Goal: Task Accomplishment & Management: Complete application form

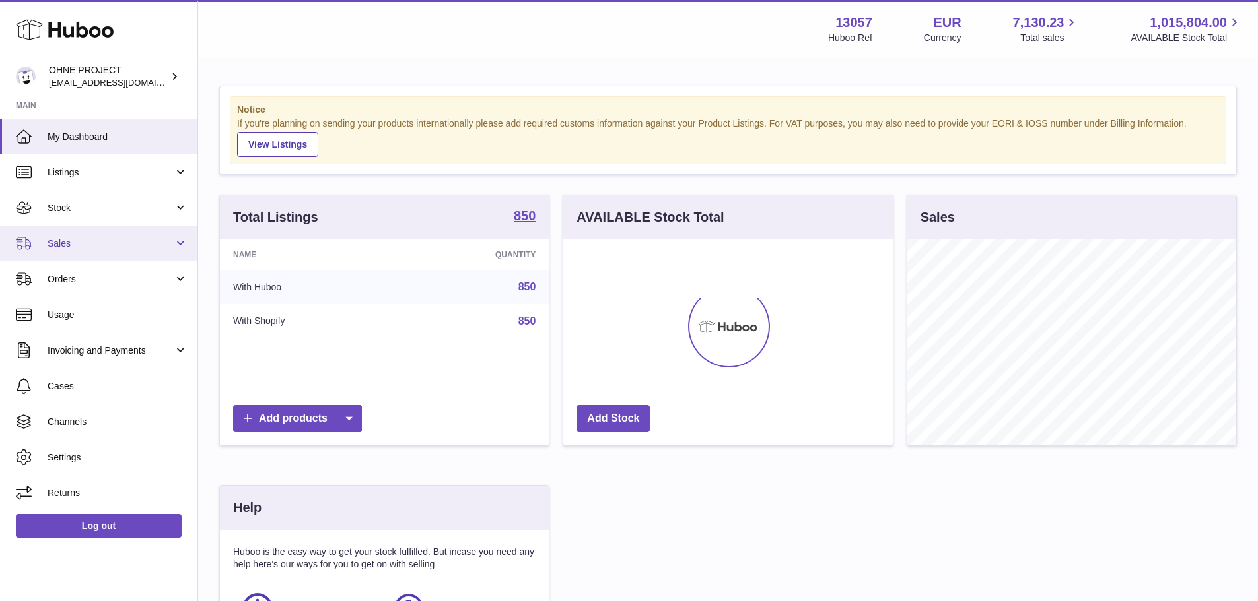
scroll to position [206, 329]
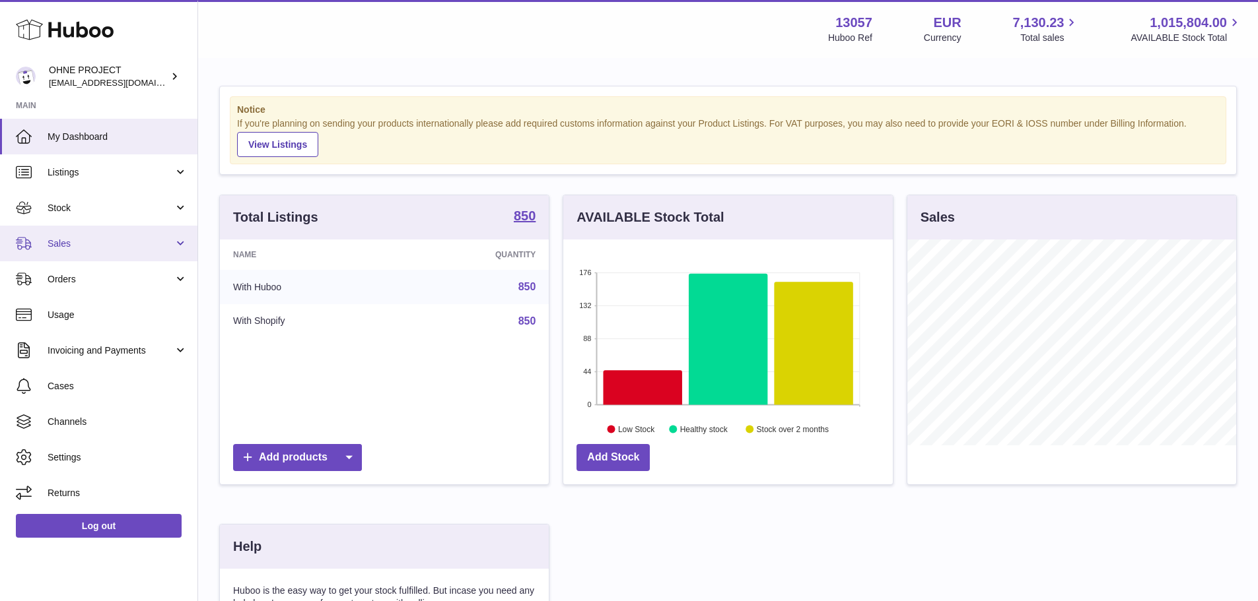
click at [114, 231] on link "Sales" at bounding box center [98, 244] width 197 height 36
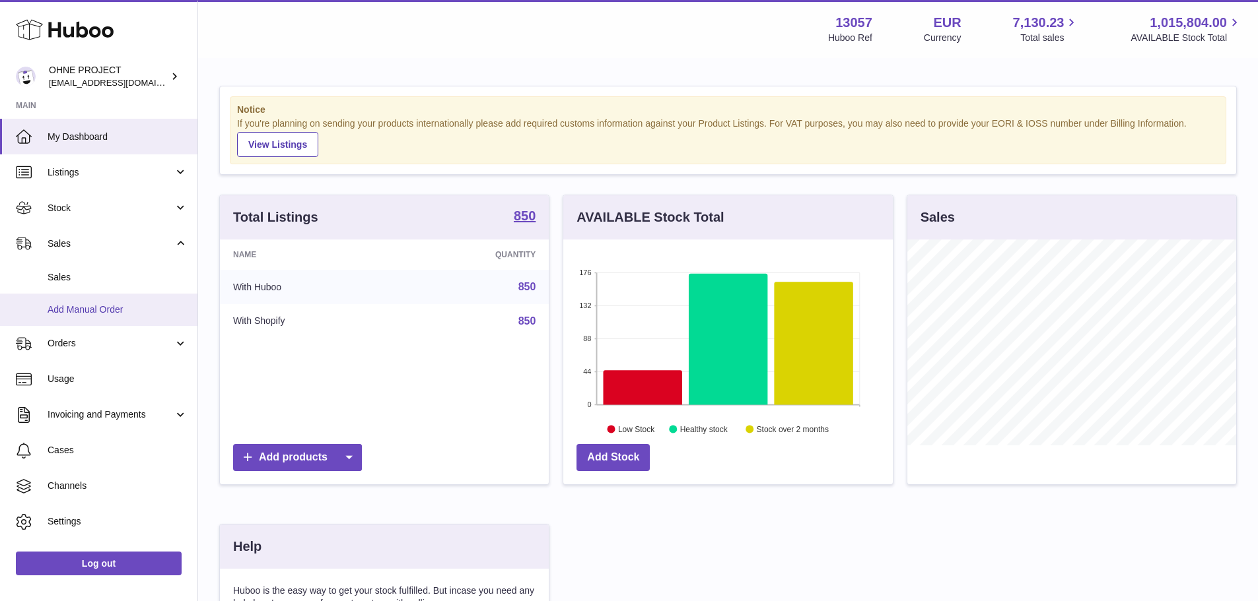
click at [117, 304] on span "Add Manual Order" at bounding box center [118, 310] width 140 height 13
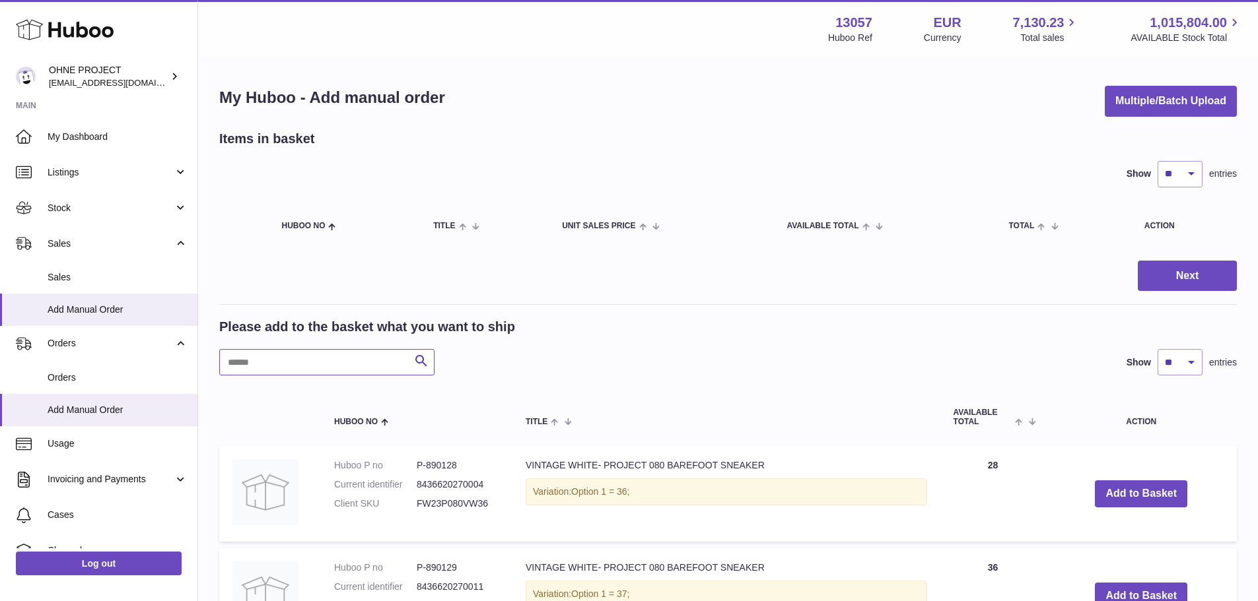
click at [282, 364] on input "text" at bounding box center [326, 362] width 215 height 26
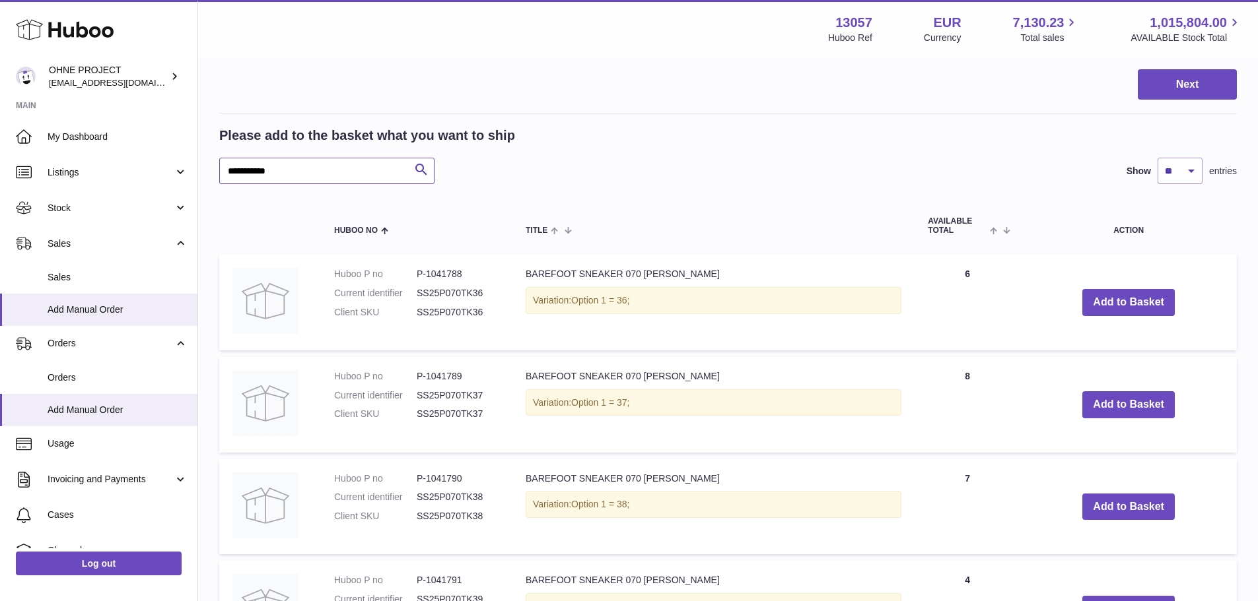
scroll to position [198, 0]
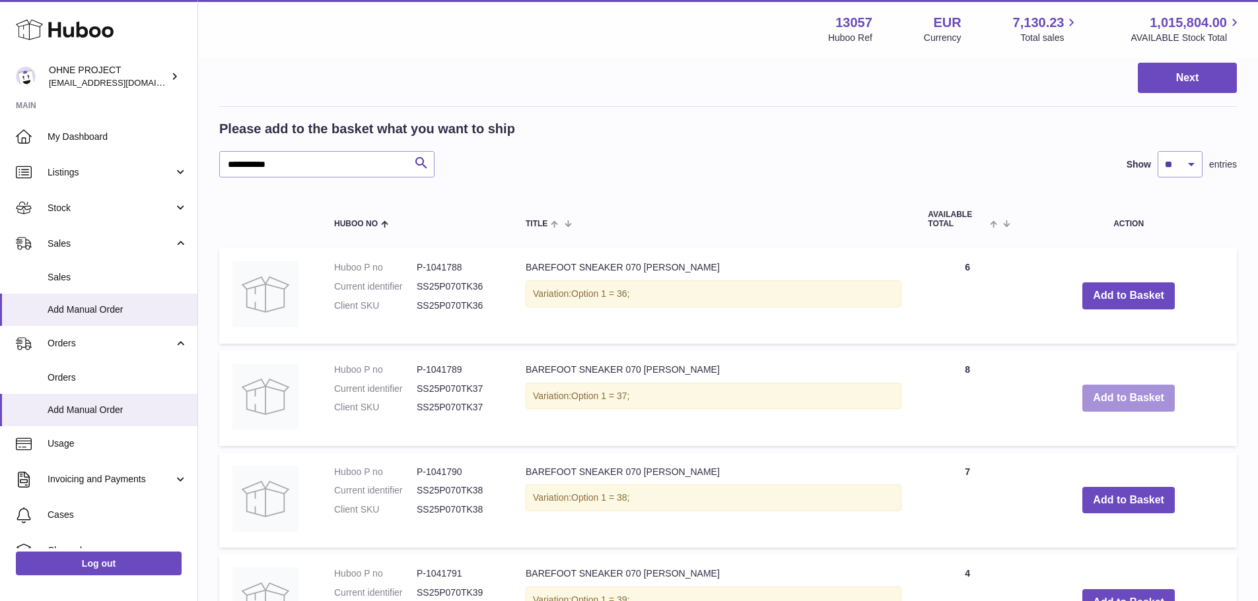
click at [1101, 399] on button "Add to Basket" at bounding box center [1128, 398] width 92 height 27
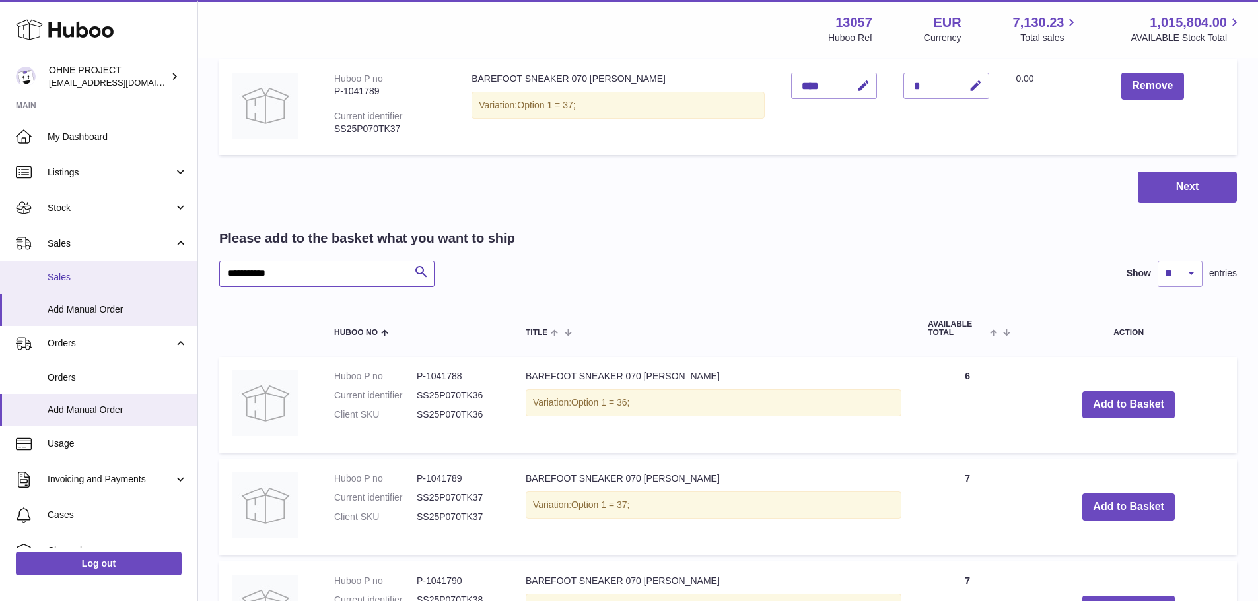
drag, startPoint x: 331, startPoint y: 285, endPoint x: 127, endPoint y: 266, distance: 204.8
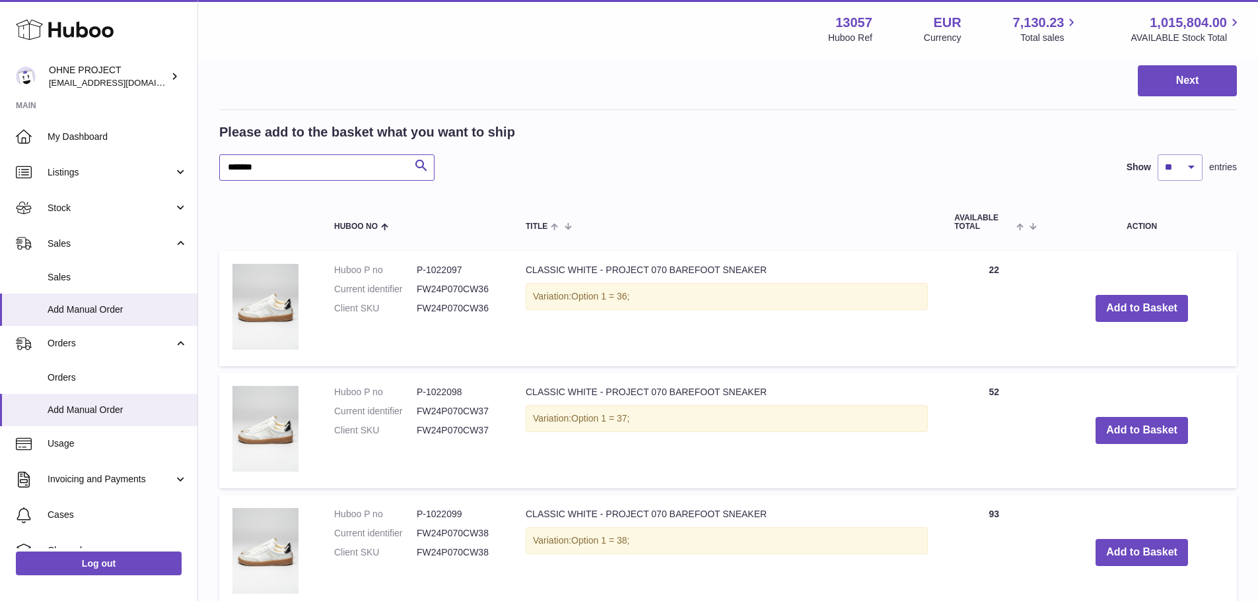
scroll to position [330, 0]
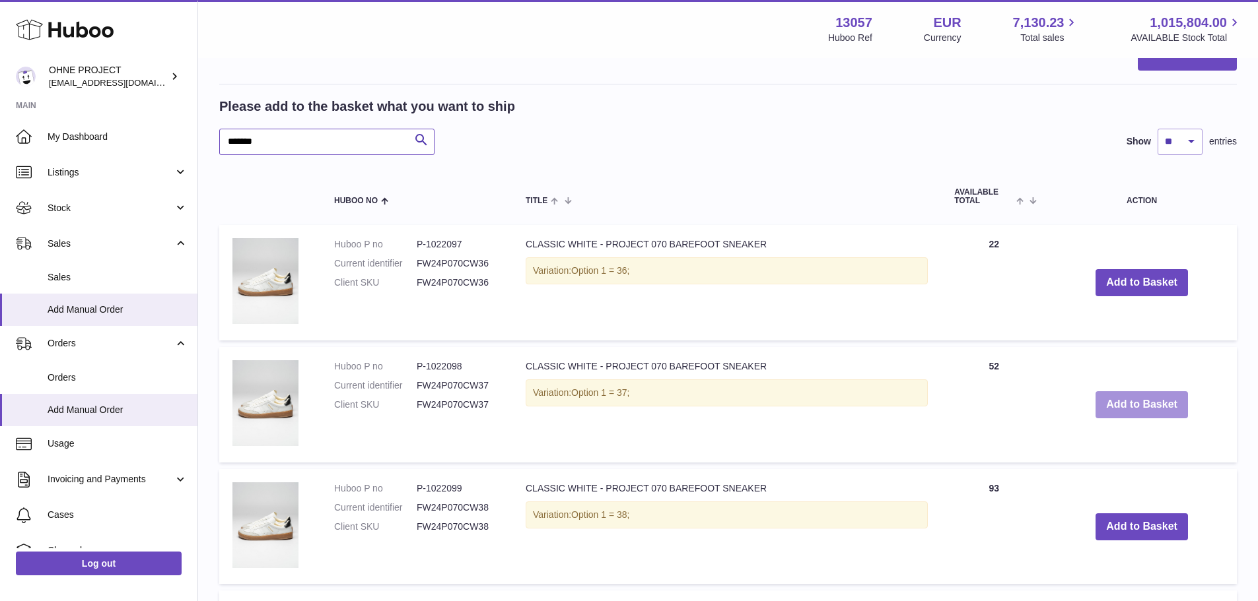
type input "*******"
click at [1126, 405] on button "Add to Basket" at bounding box center [1141, 404] width 92 height 27
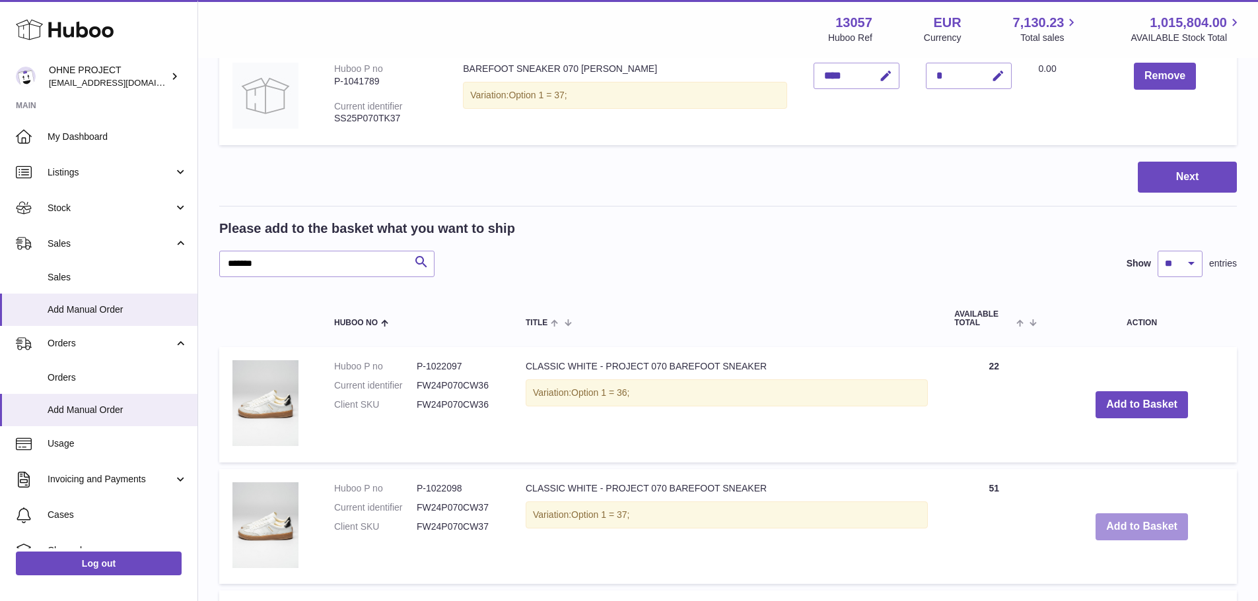
scroll to position [452, 0]
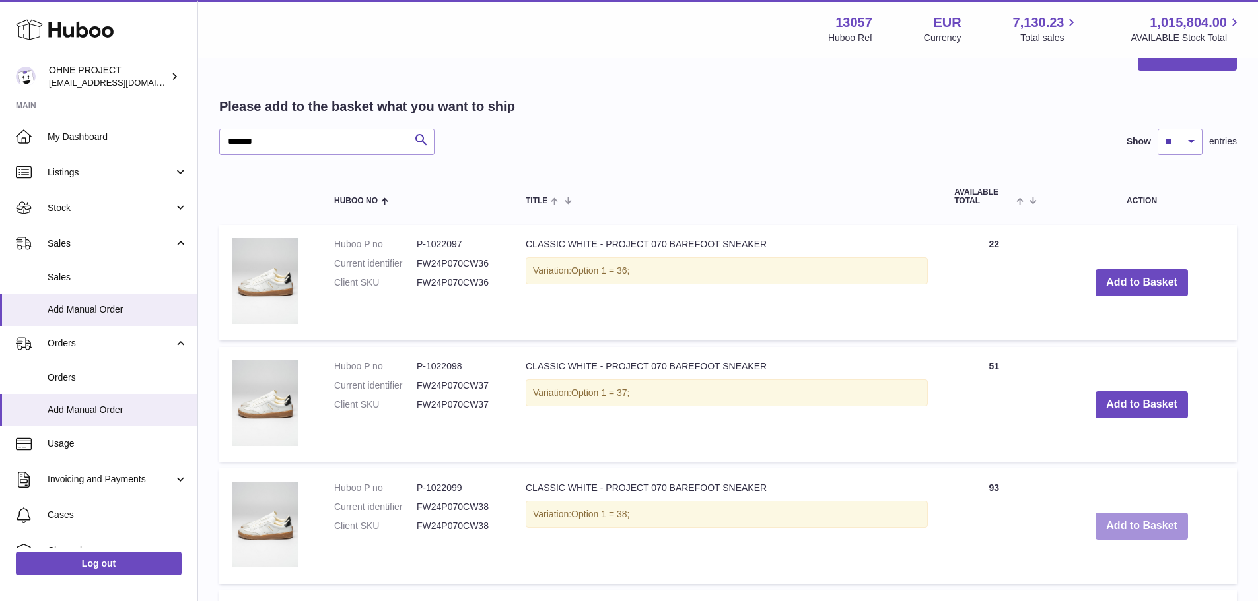
click at [1134, 520] on button "Add to Basket" at bounding box center [1141, 526] width 92 height 27
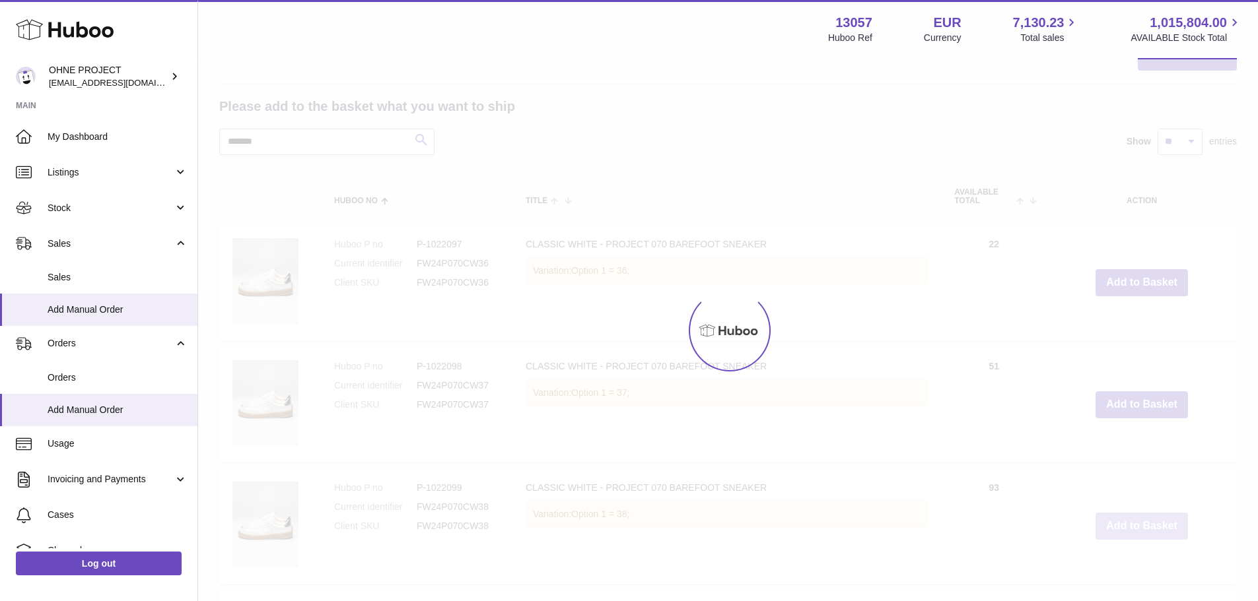
scroll to position [574, 0]
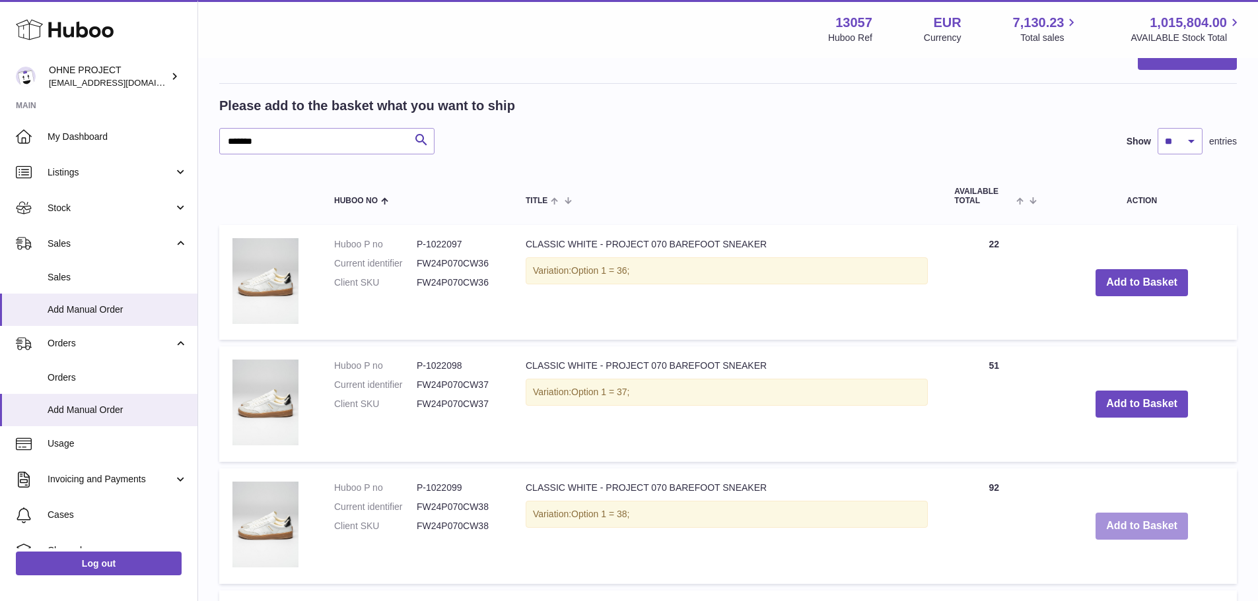
click at [1124, 529] on button "Add to Basket" at bounding box center [1141, 526] width 92 height 27
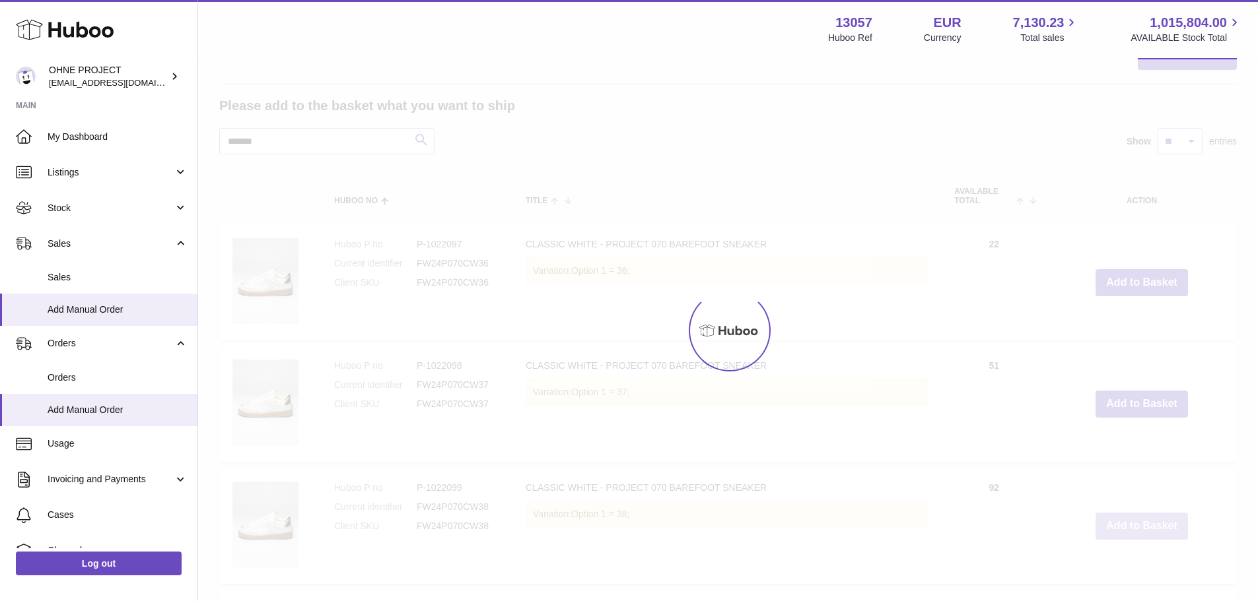
type input "*"
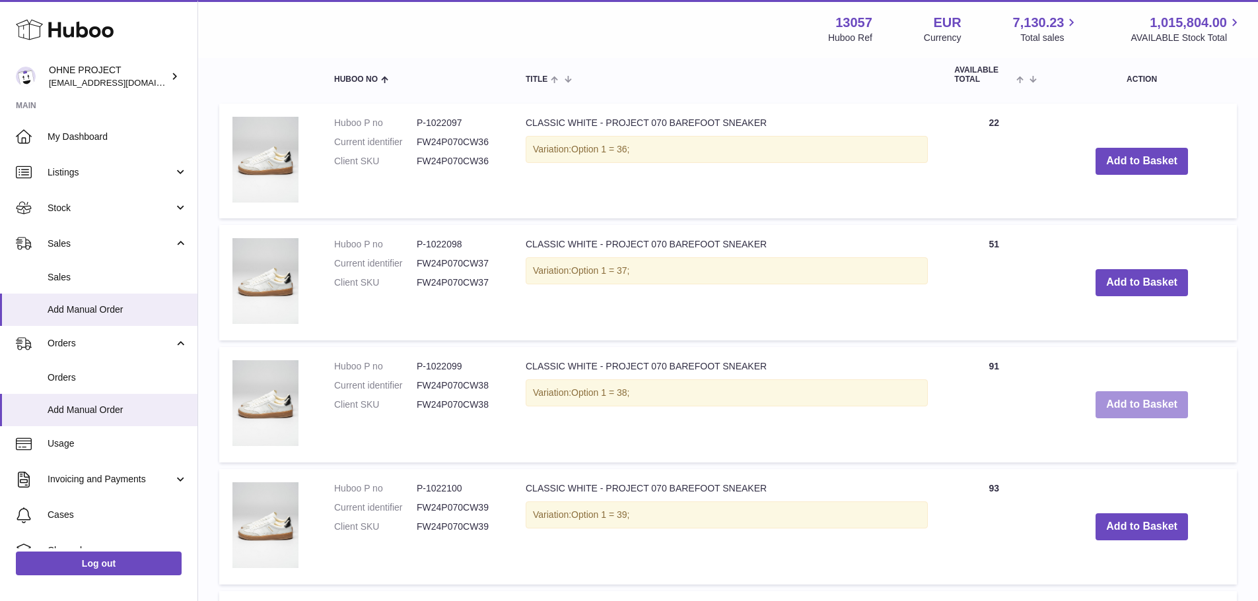
scroll to position [706, 0]
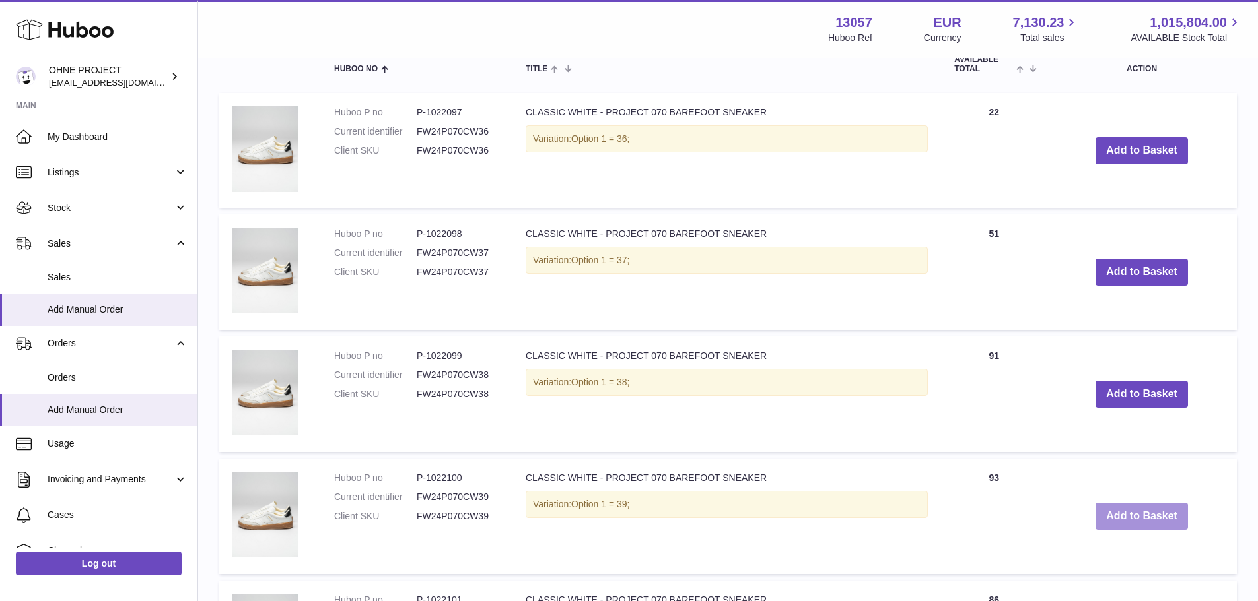
click at [1099, 510] on button "Add to Basket" at bounding box center [1141, 516] width 92 height 27
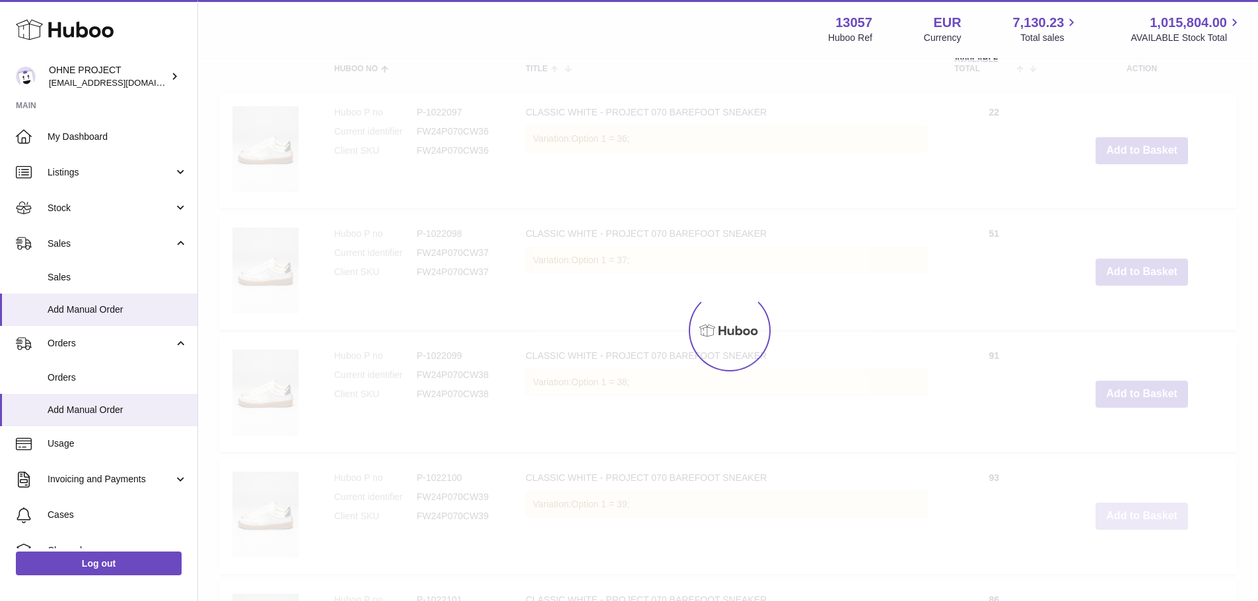
scroll to position [829, 0]
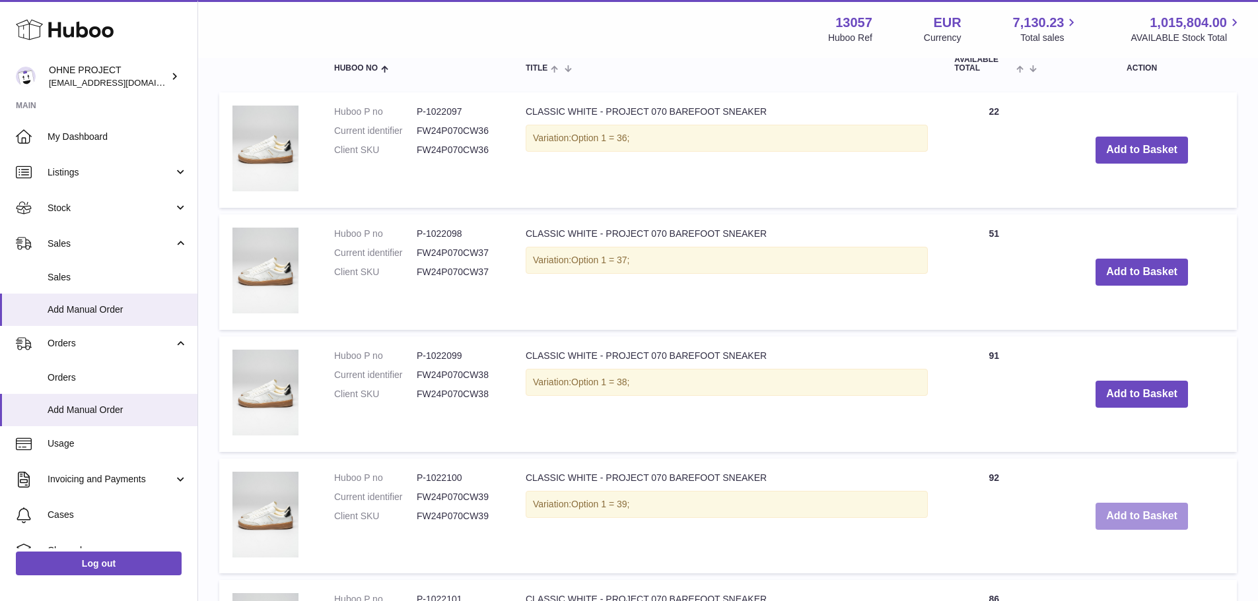
click at [1148, 518] on button "Add to Basket" at bounding box center [1141, 516] width 92 height 27
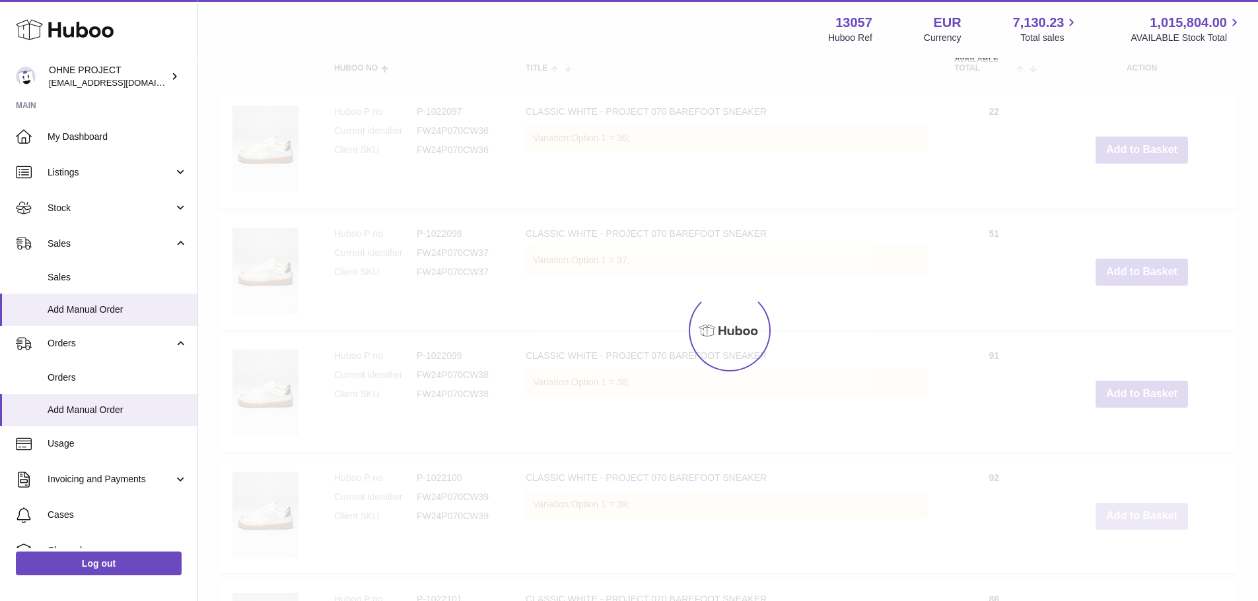
type input "*"
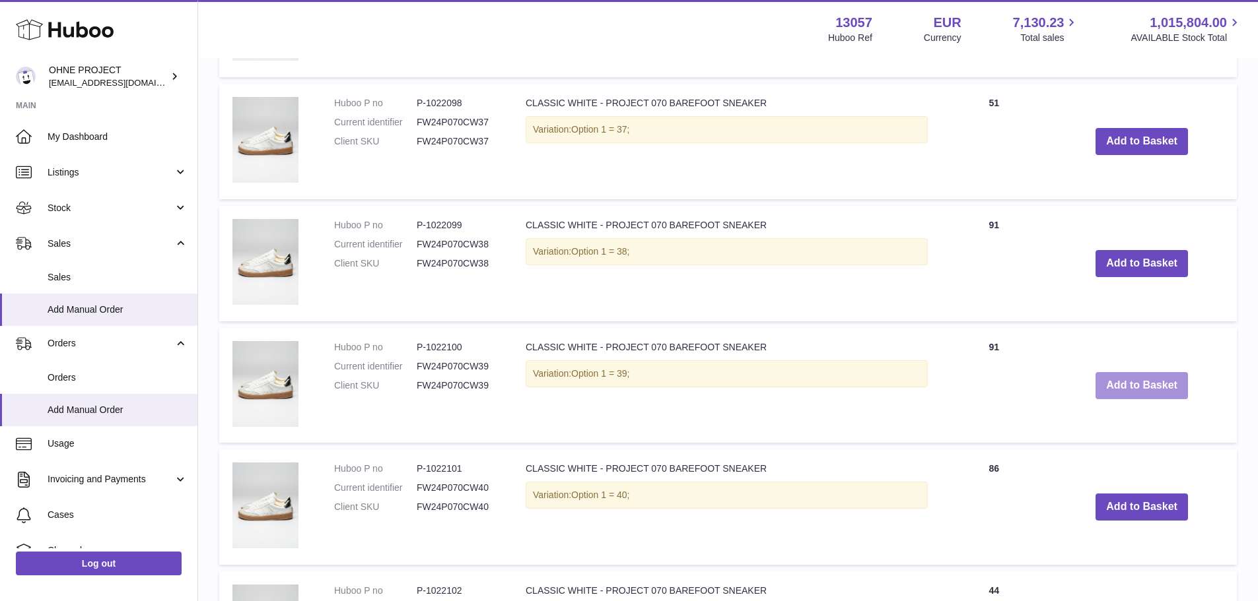
scroll to position [961, 0]
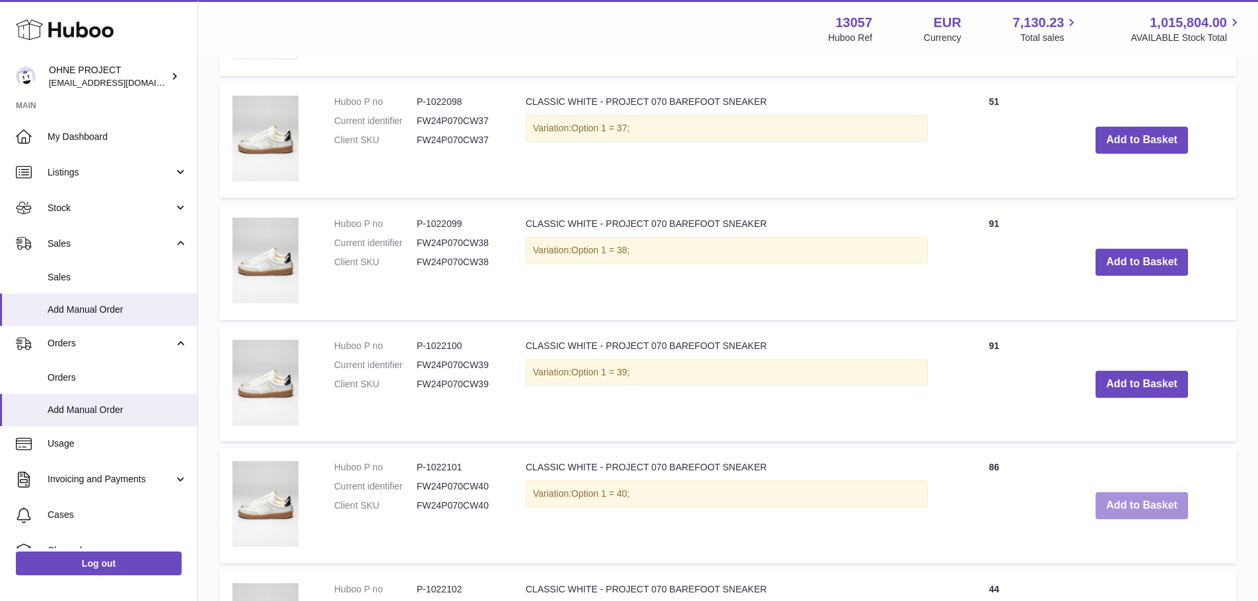
click at [1147, 507] on button "Add to Basket" at bounding box center [1141, 506] width 92 height 27
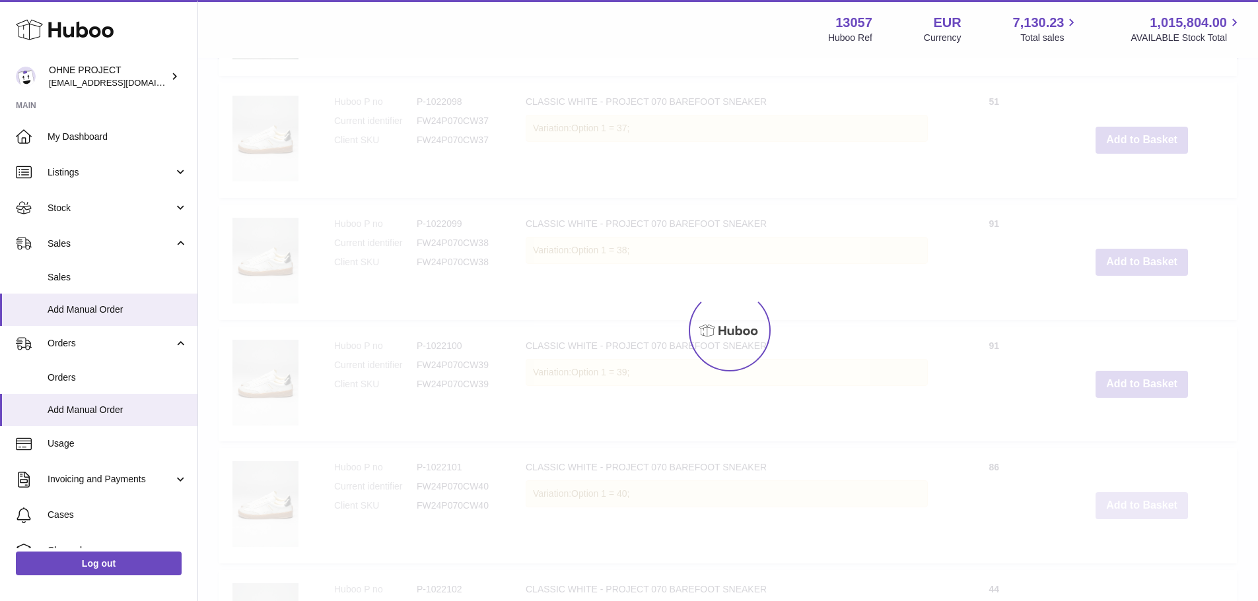
scroll to position [1083, 0]
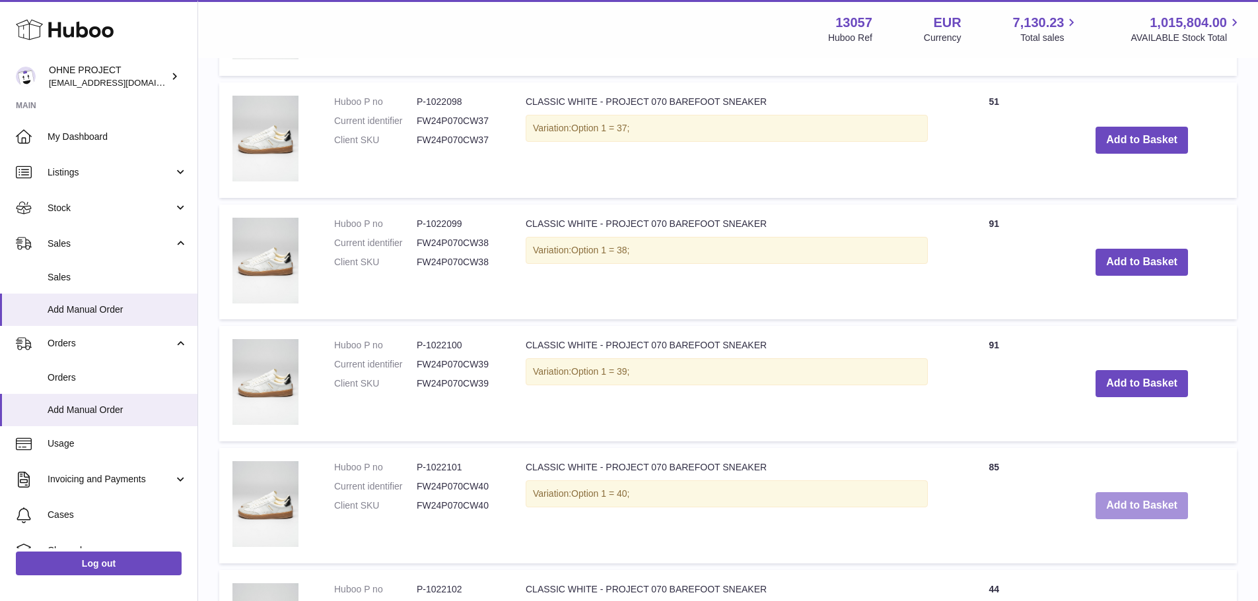
click at [1125, 508] on button "Add to Basket" at bounding box center [1141, 506] width 92 height 27
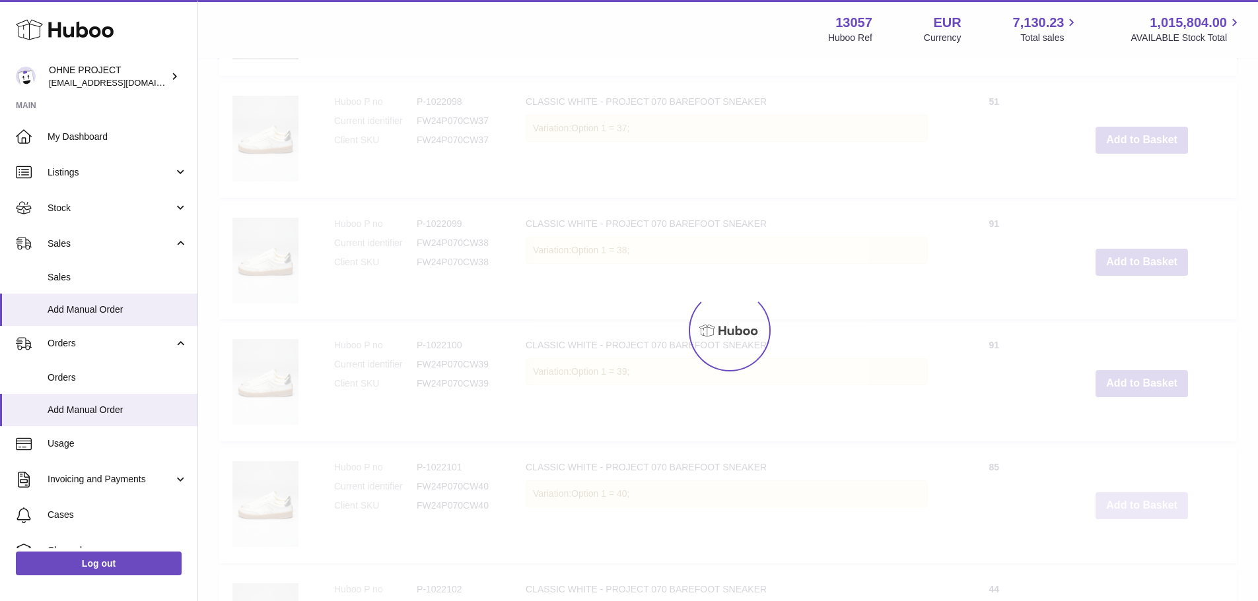
type input "*"
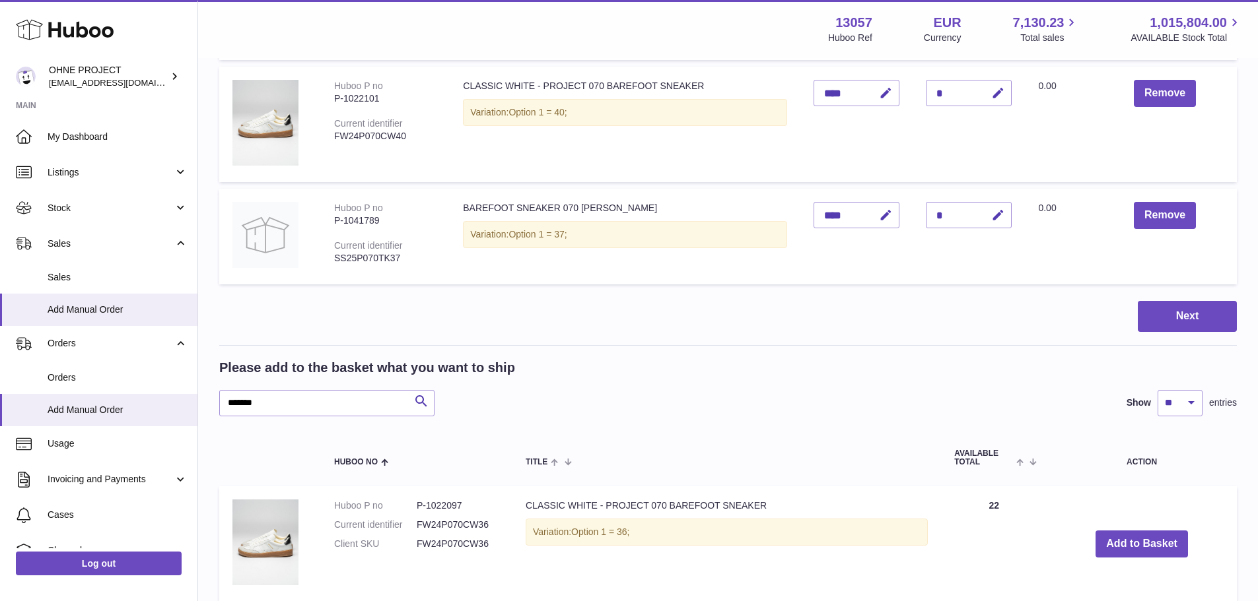
scroll to position [555, 0]
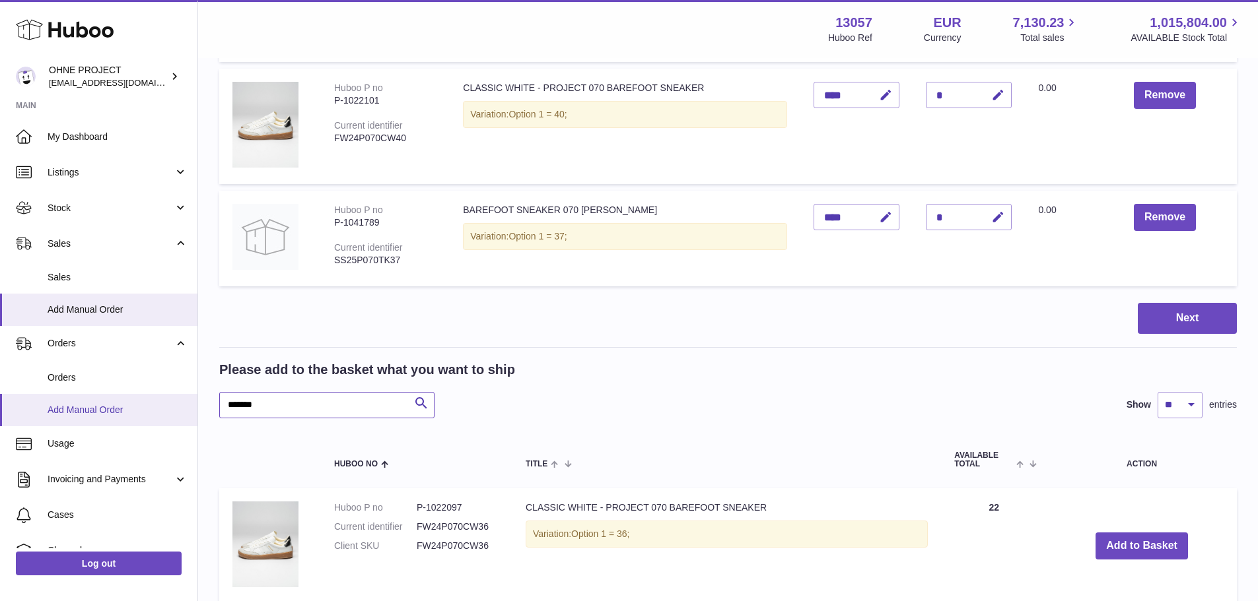
drag, startPoint x: 279, startPoint y: 418, endPoint x: 136, endPoint y: 405, distance: 143.9
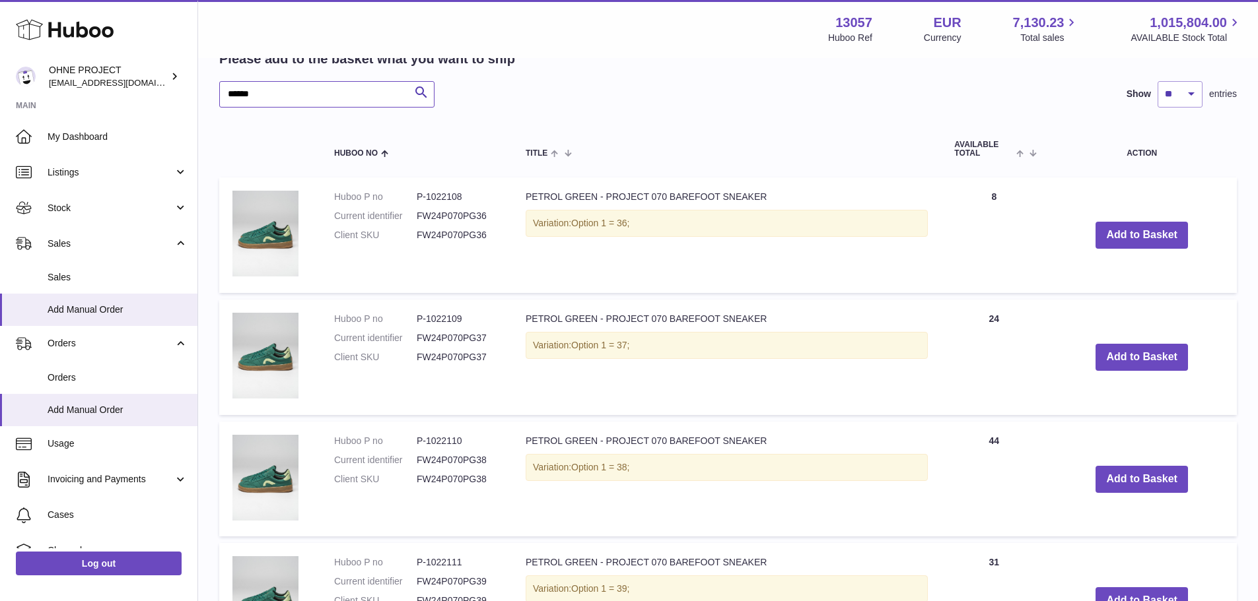
scroll to position [885, 0]
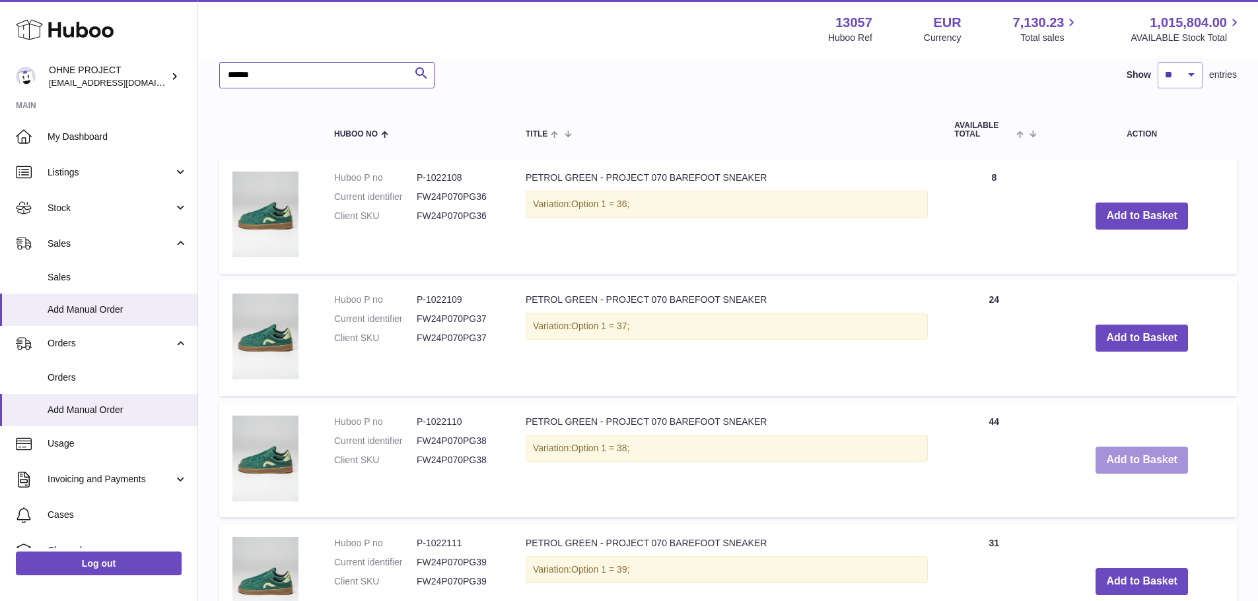
type input "******"
click at [1134, 472] on button "Add to Basket" at bounding box center [1141, 460] width 92 height 27
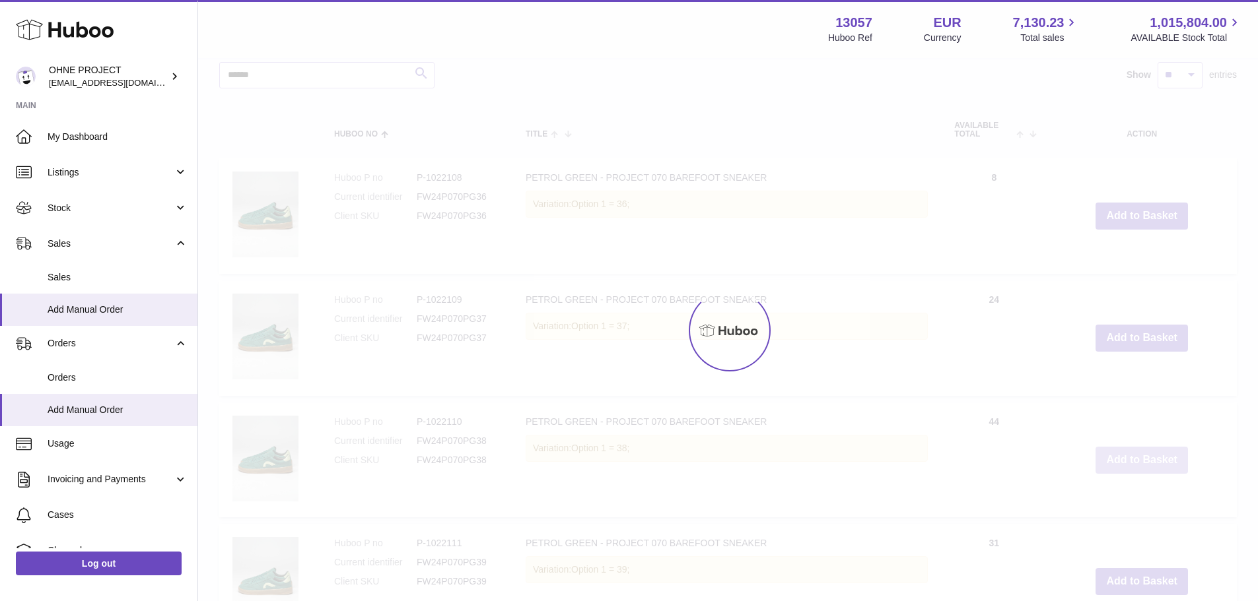
scroll to position [1007, 0]
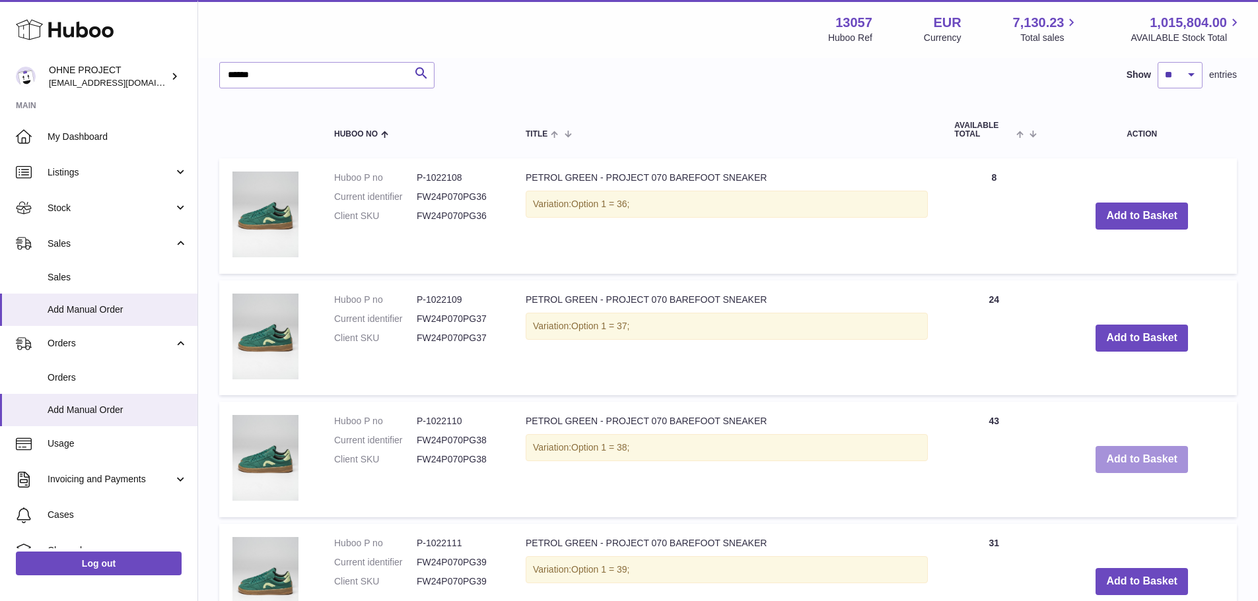
click at [1134, 470] on button "Add to Basket" at bounding box center [1141, 459] width 92 height 27
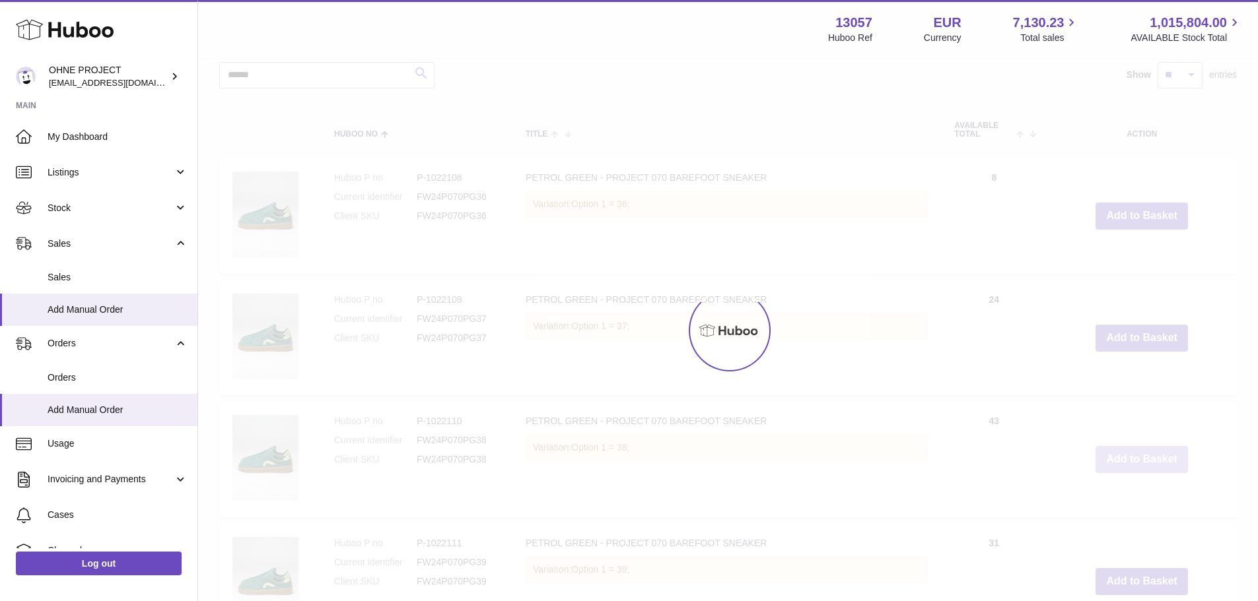
type input "*"
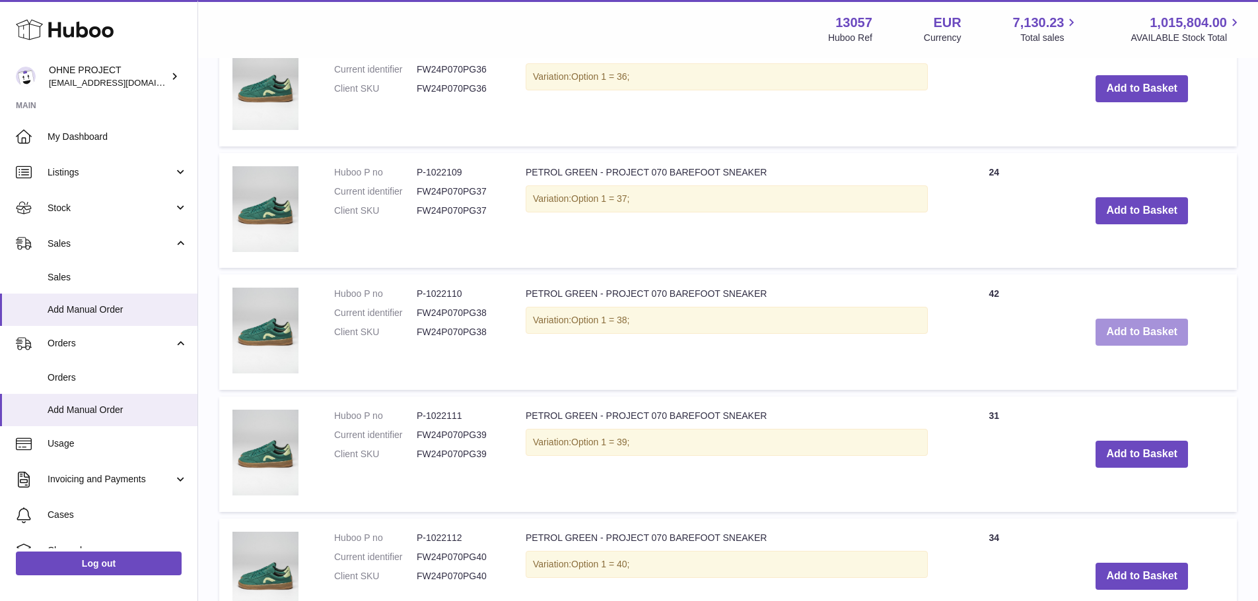
scroll to position [1139, 0]
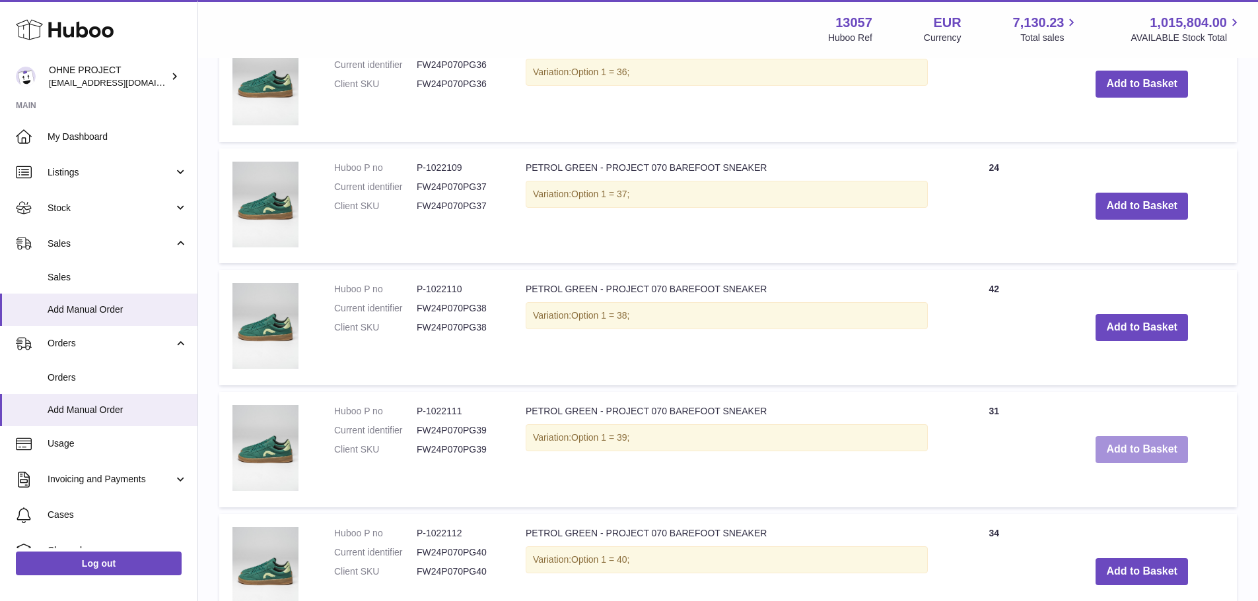
click at [1132, 447] on button "Add to Basket" at bounding box center [1141, 449] width 92 height 27
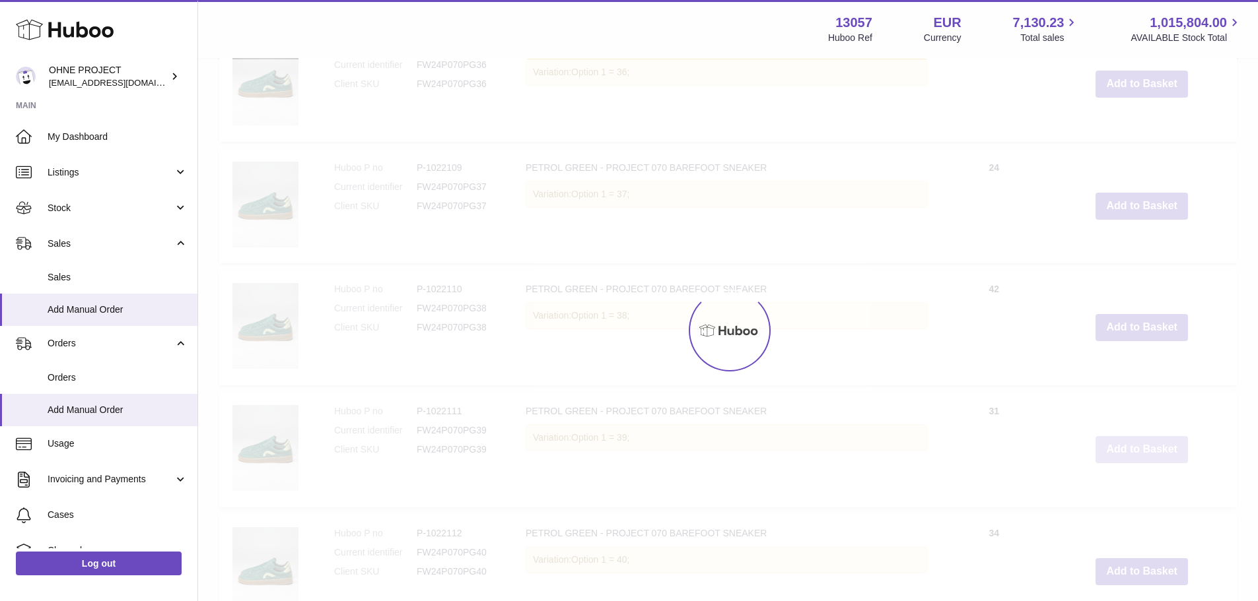
scroll to position [1260, 0]
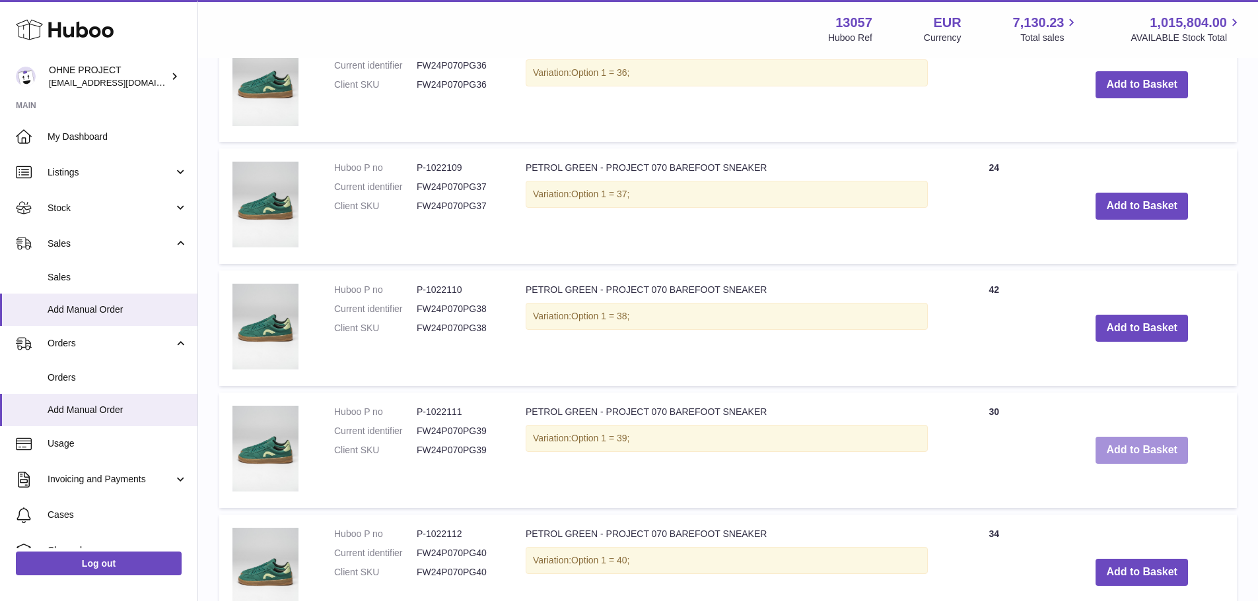
click at [1102, 450] on button "Add to Basket" at bounding box center [1141, 450] width 92 height 27
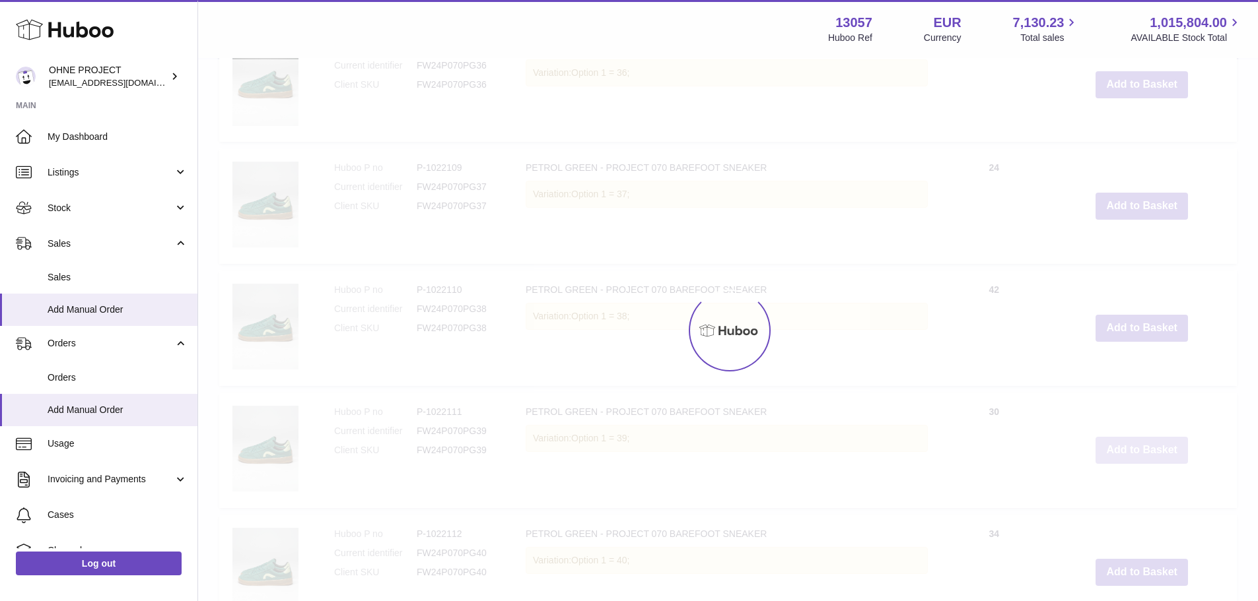
type input "*"
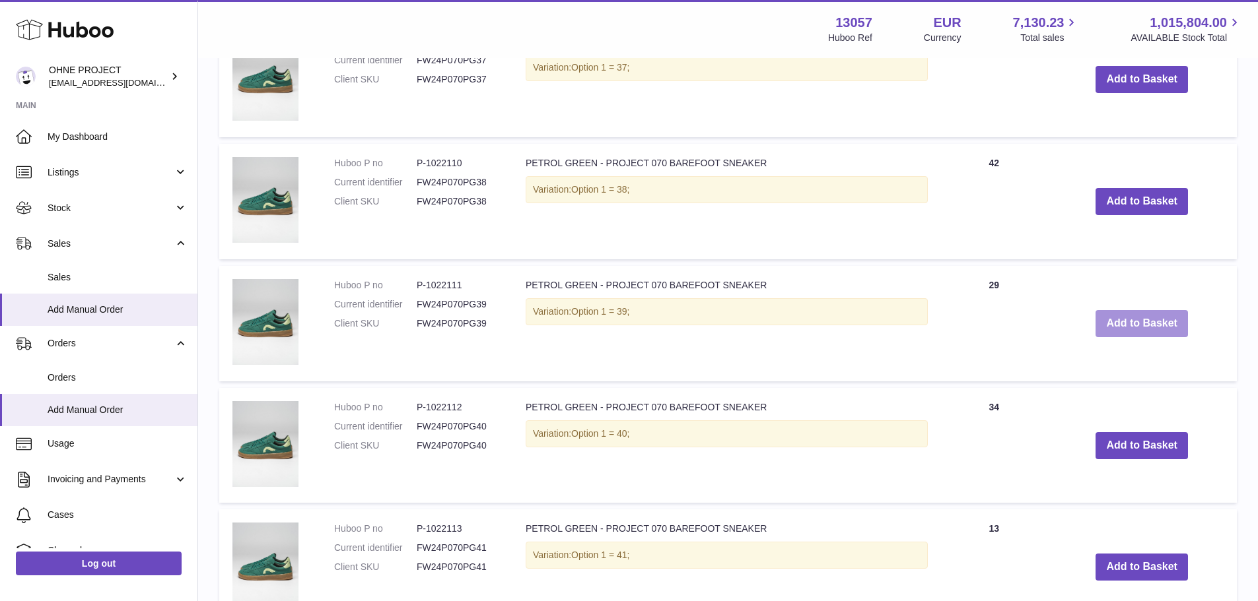
scroll to position [1392, 0]
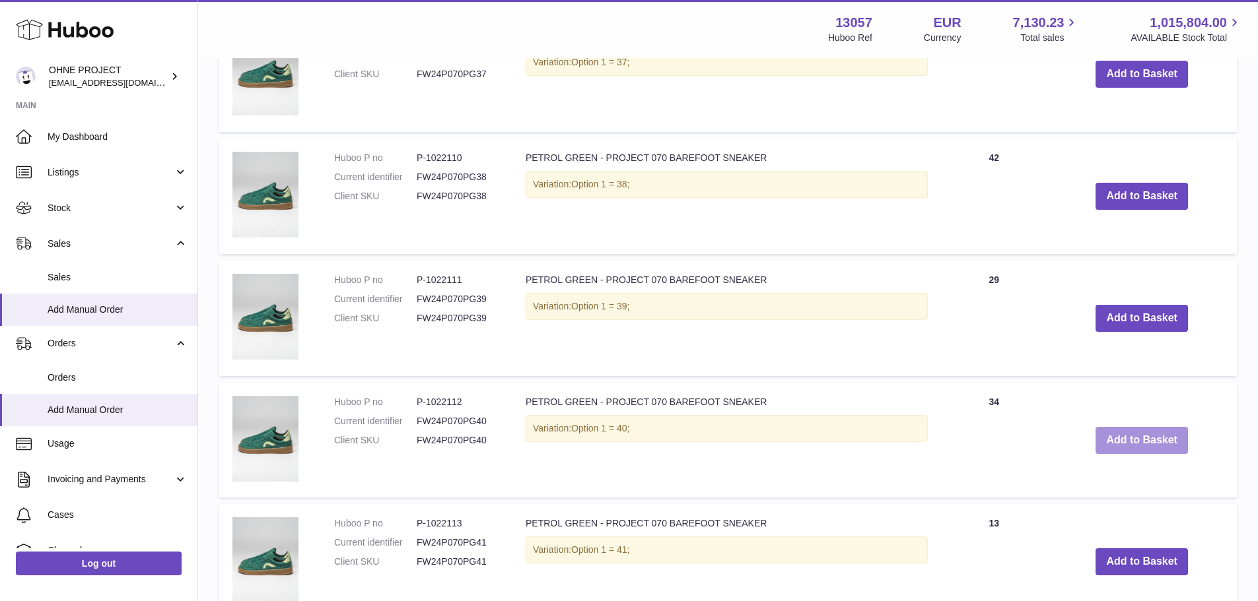
click at [1115, 441] on button "Add to Basket" at bounding box center [1141, 440] width 92 height 27
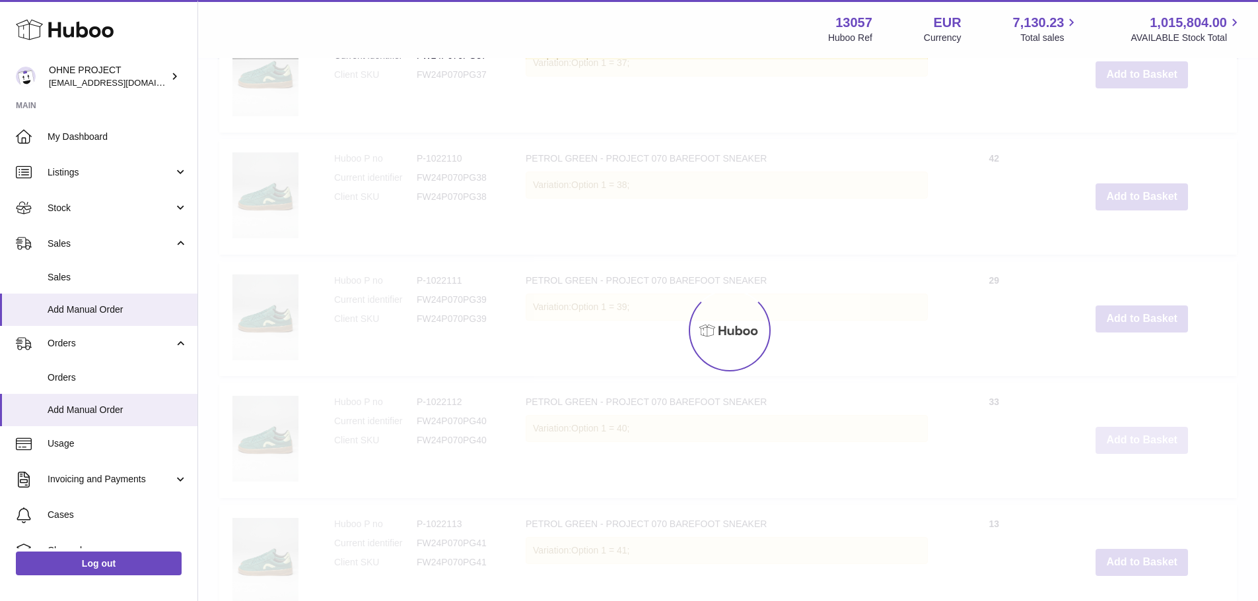
type input "*"
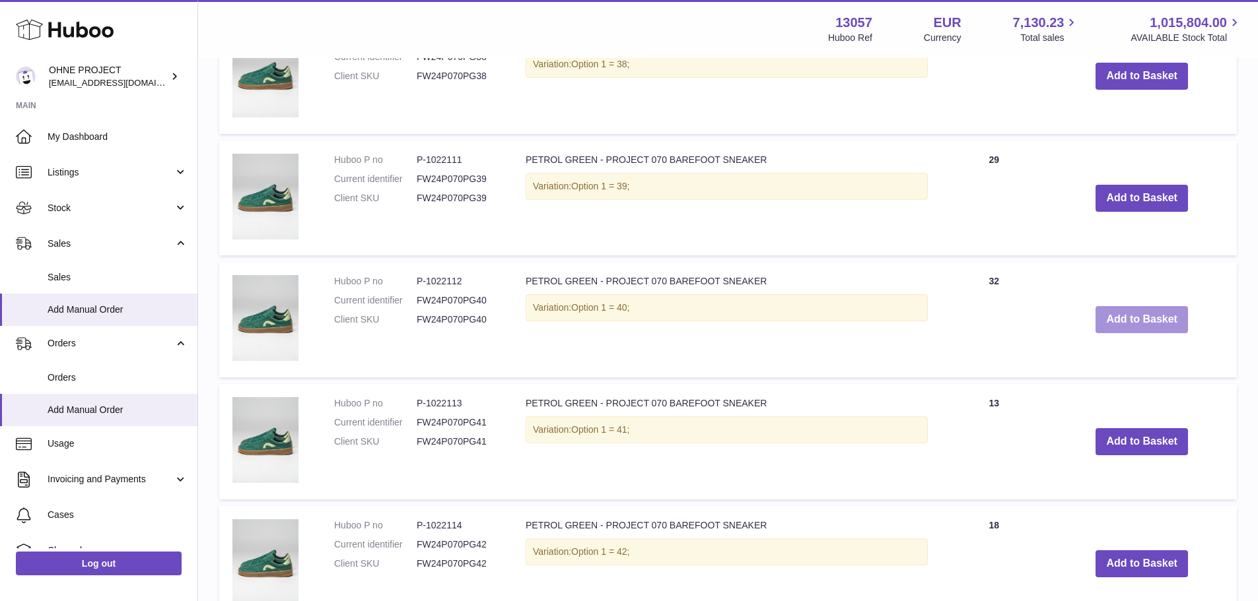
scroll to position [1646, 0]
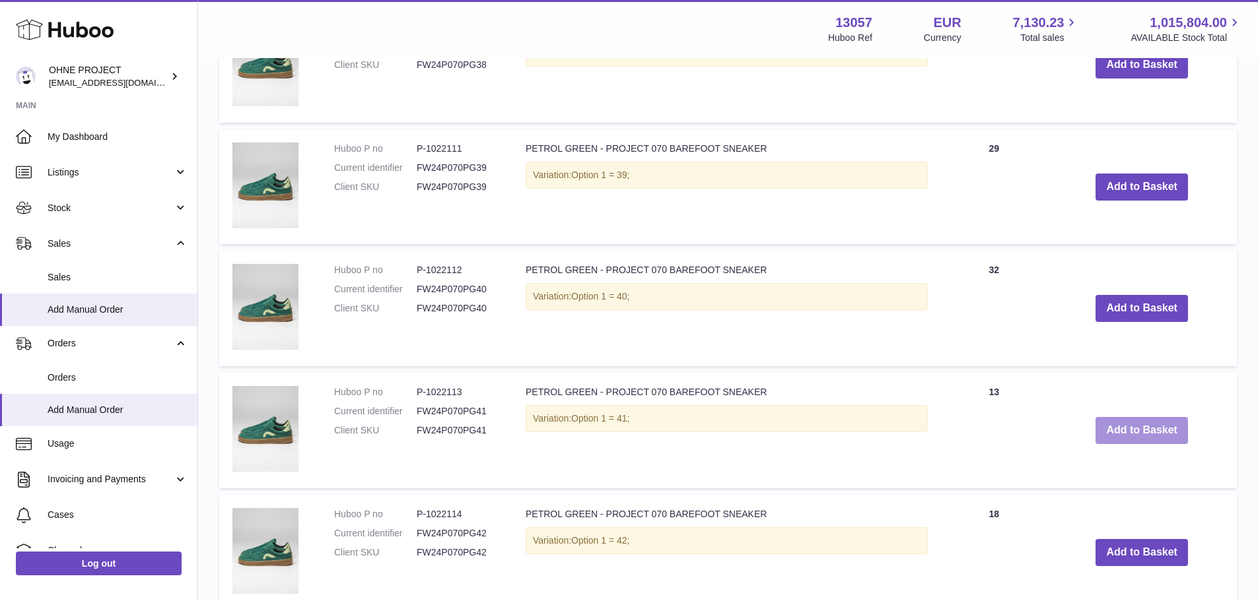
click at [1132, 421] on button "Add to Basket" at bounding box center [1141, 430] width 92 height 27
click at [1129, 555] on button "Add to Basket" at bounding box center [1141, 552] width 92 height 27
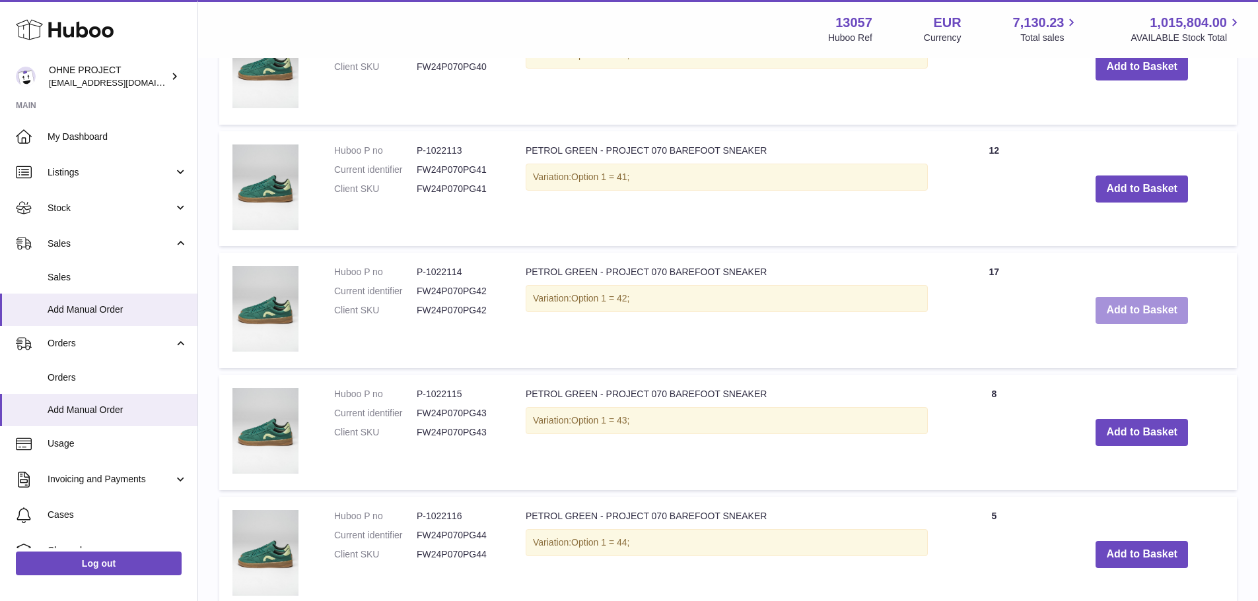
scroll to position [2154, 0]
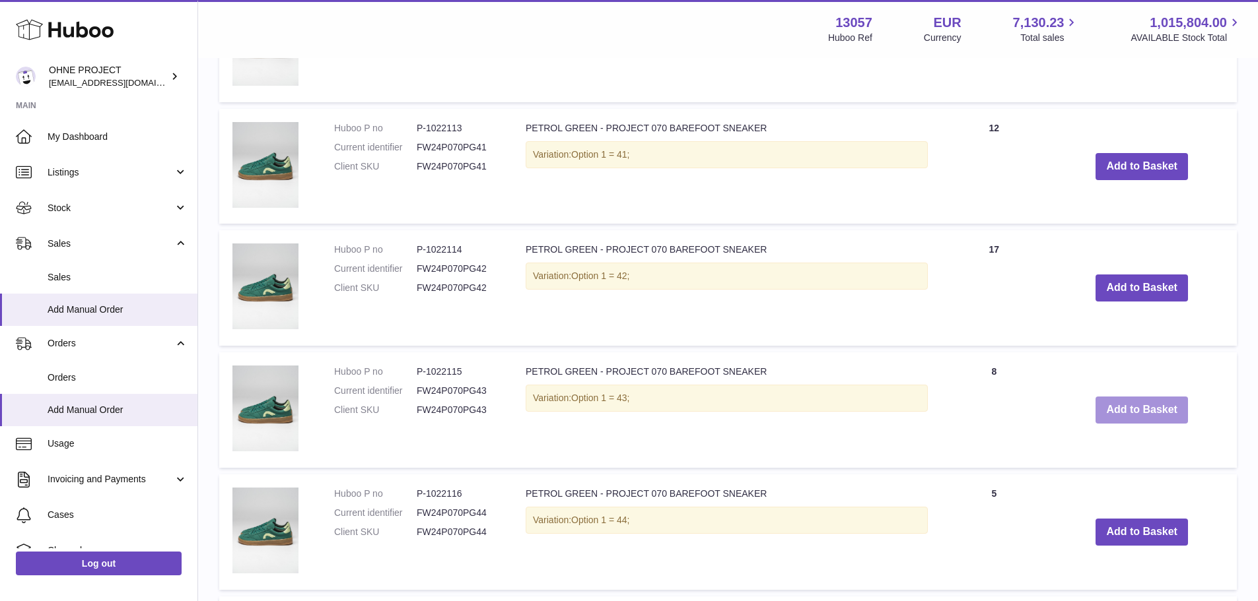
click at [1139, 408] on button "Add to Basket" at bounding box center [1141, 410] width 92 height 27
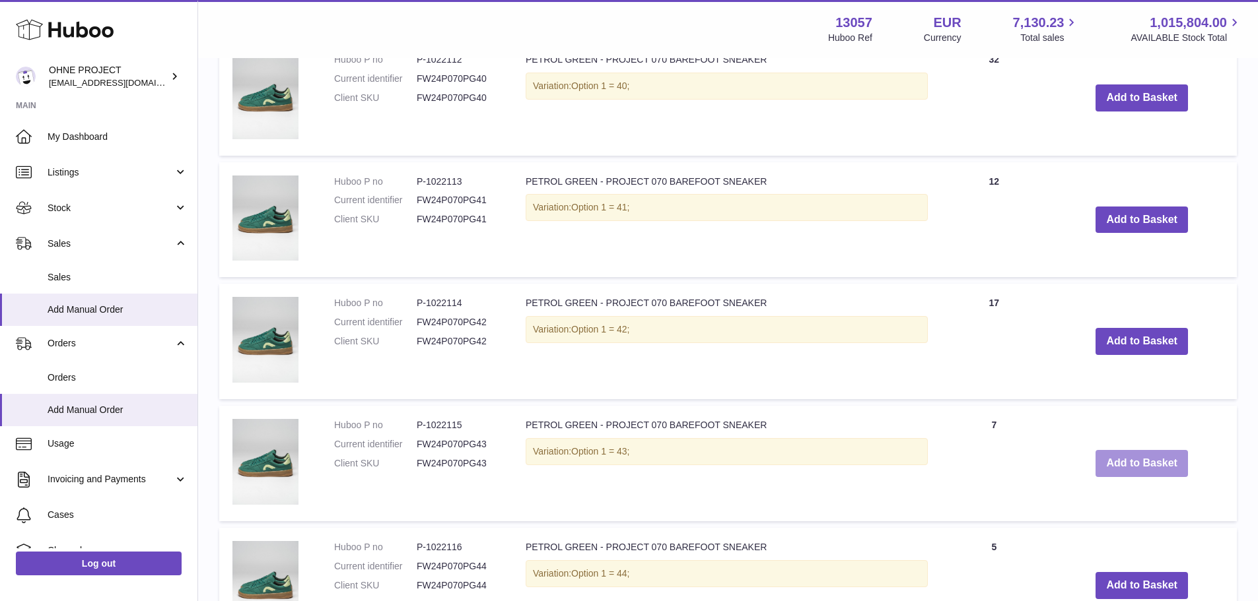
scroll to position [2208, 0]
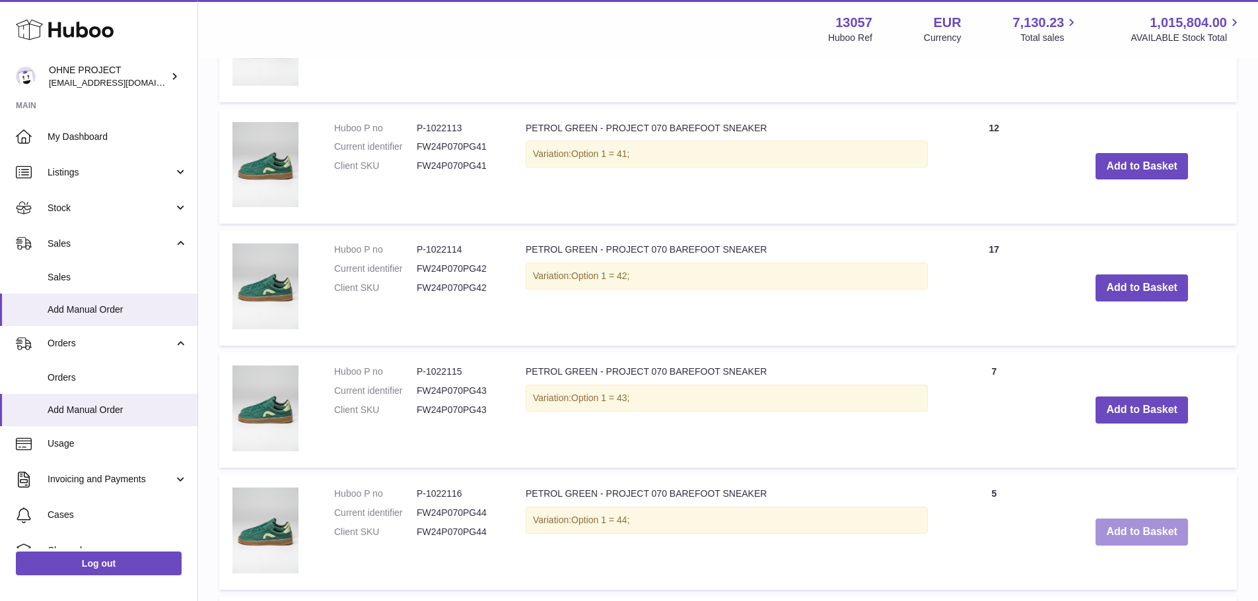
click at [1113, 531] on button "Add to Basket" at bounding box center [1141, 532] width 92 height 27
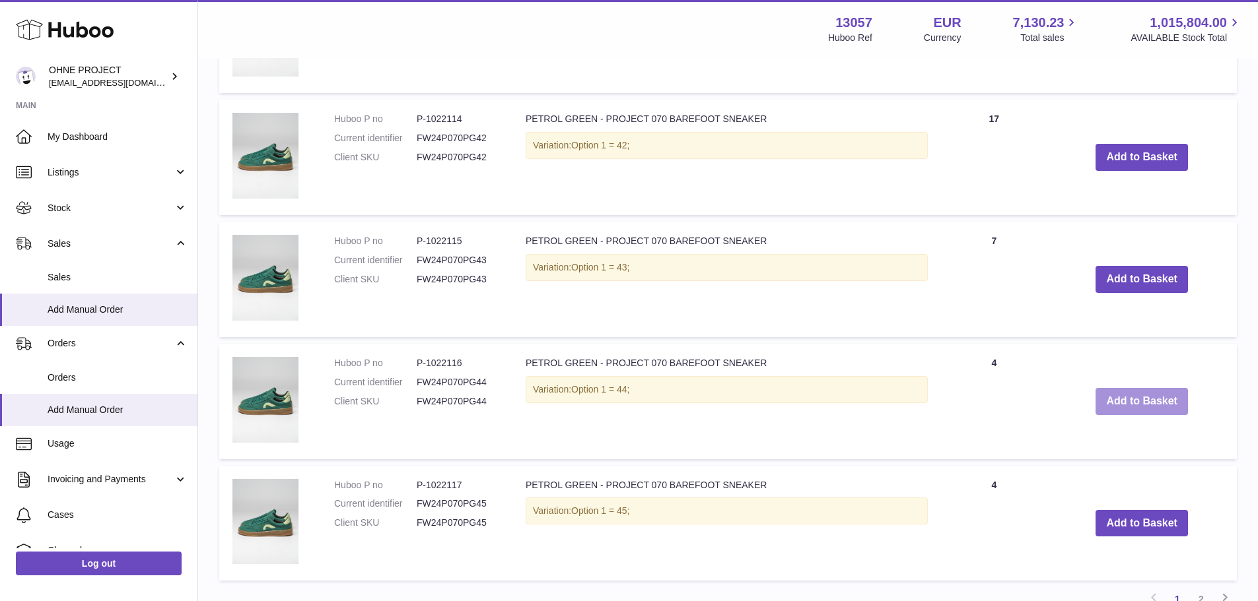
scroll to position [2340, 0]
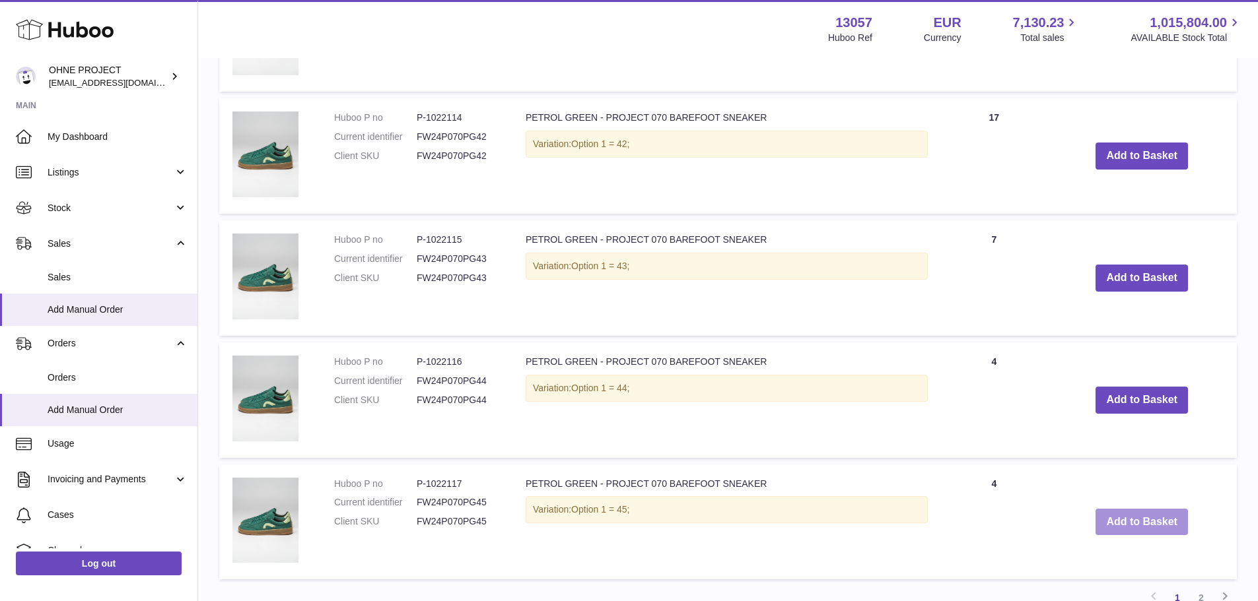
click at [1105, 513] on button "Add to Basket" at bounding box center [1141, 522] width 92 height 27
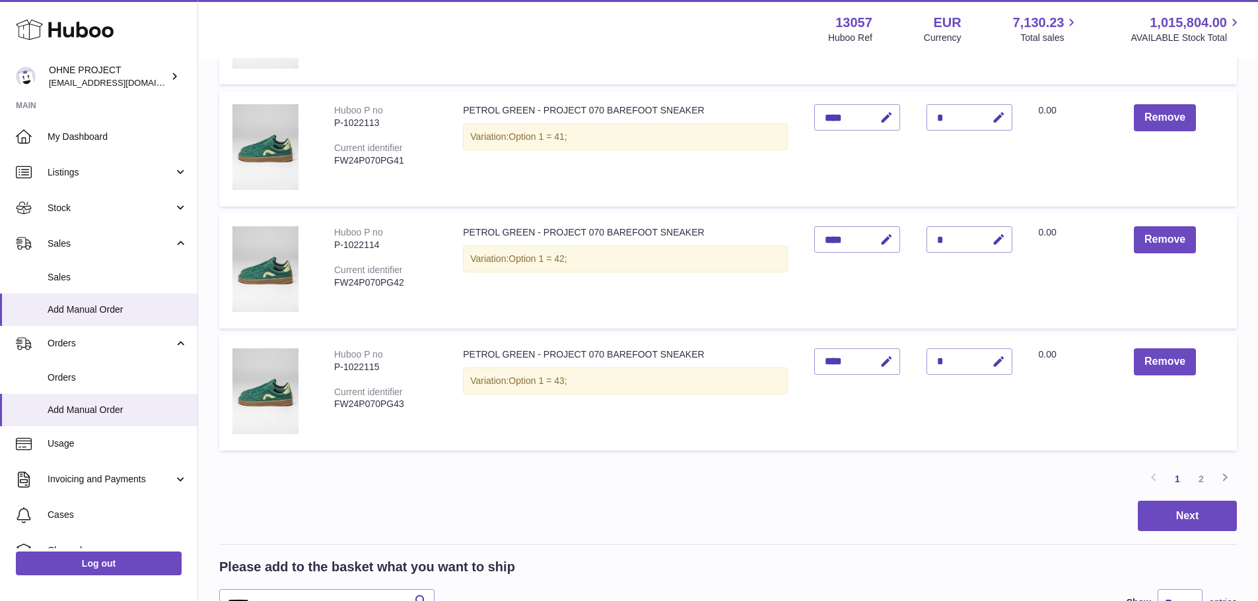
scroll to position [1019, 0]
click at [1176, 533] on div "Items in basket Show ** ** ** *** entries Huboo no Title Unit Sales Price AVAIL…" at bounding box center [727, 541] width 1017 height 2861
click at [1209, 520] on button "Next" at bounding box center [1187, 517] width 99 height 31
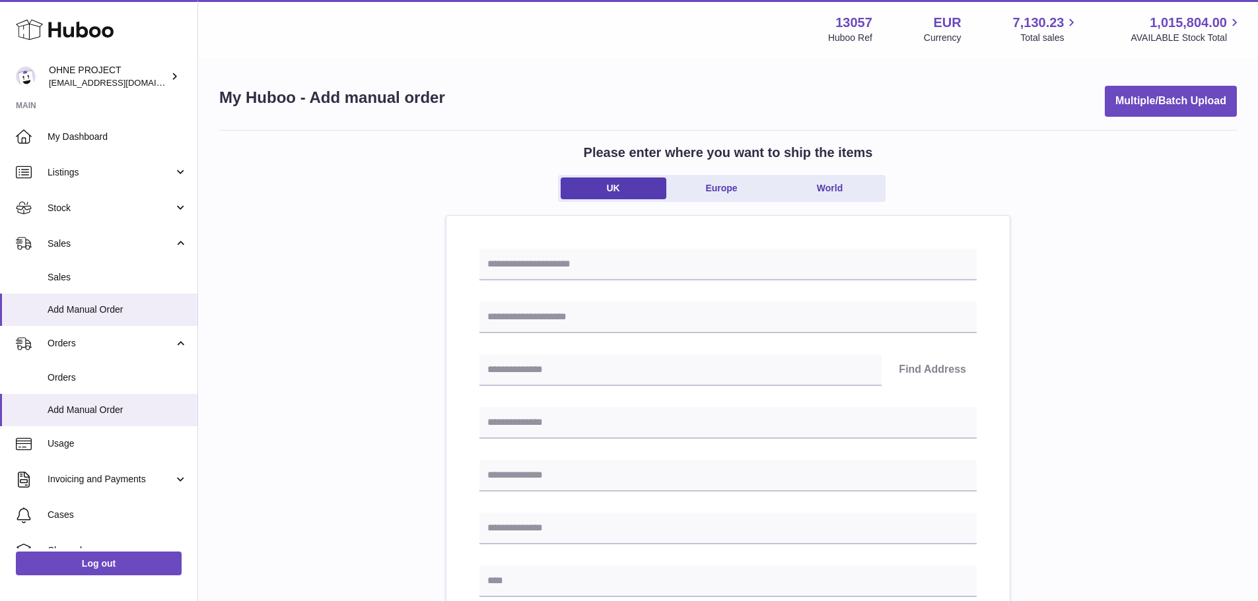
drag, startPoint x: 727, startPoint y: 186, endPoint x: 712, endPoint y: 204, distance: 23.4
click at [727, 186] on link "Europe" at bounding box center [722, 189] width 106 height 22
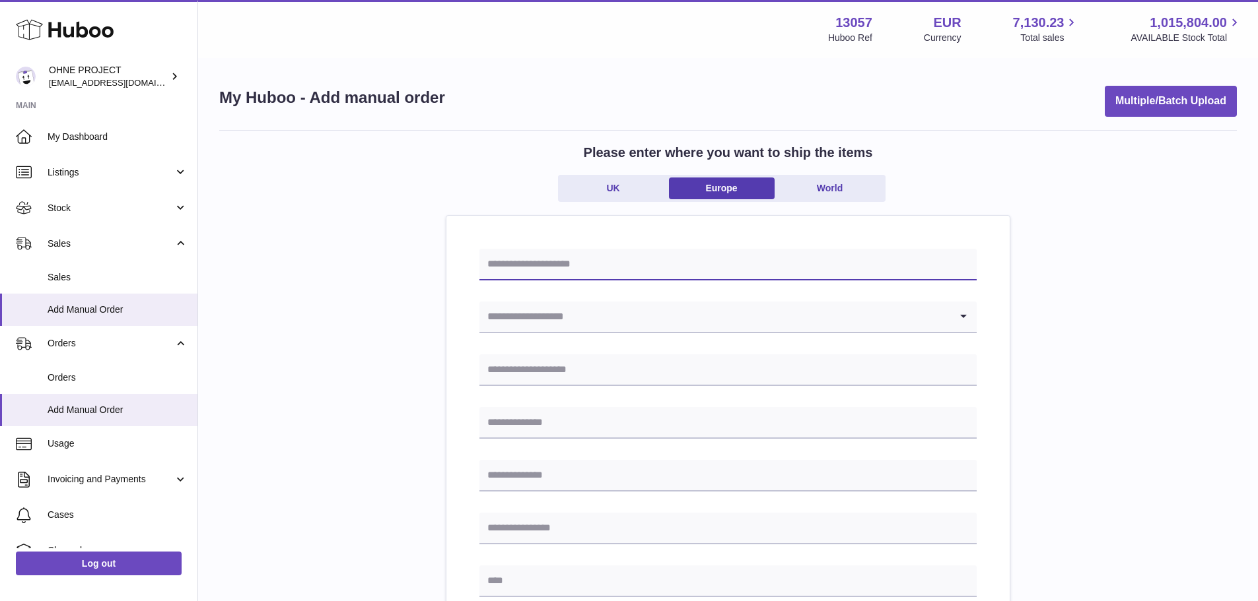
click at [679, 257] on input "text" at bounding box center [727, 265] width 497 height 32
type input "**********"
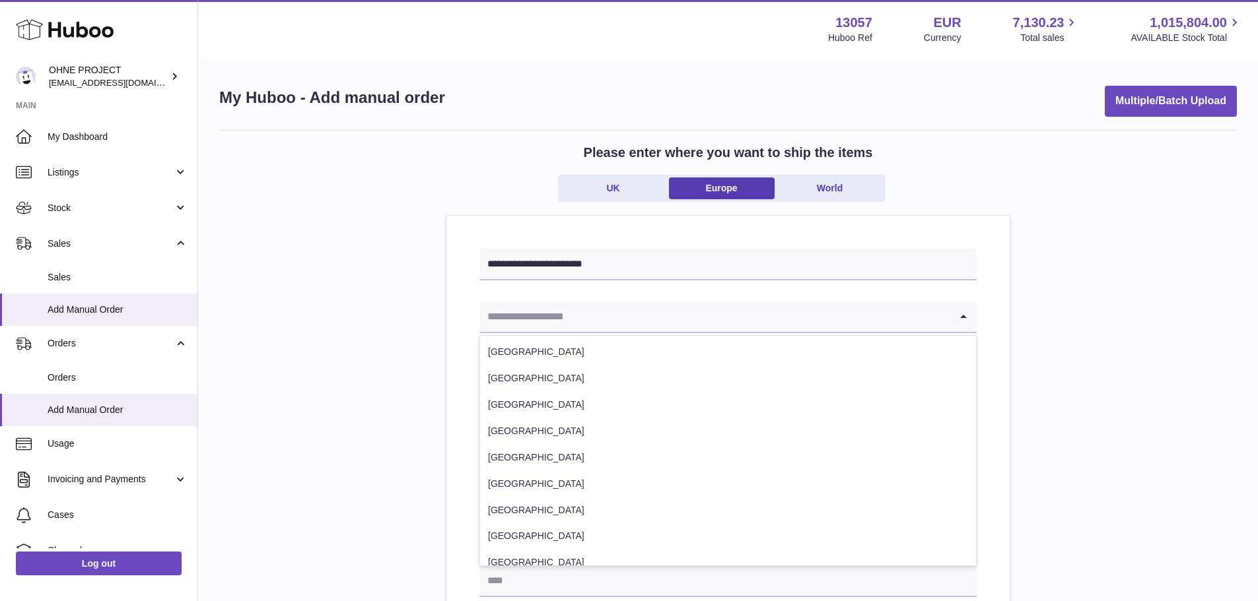
click at [598, 314] on input "Search for option" at bounding box center [714, 317] width 471 height 30
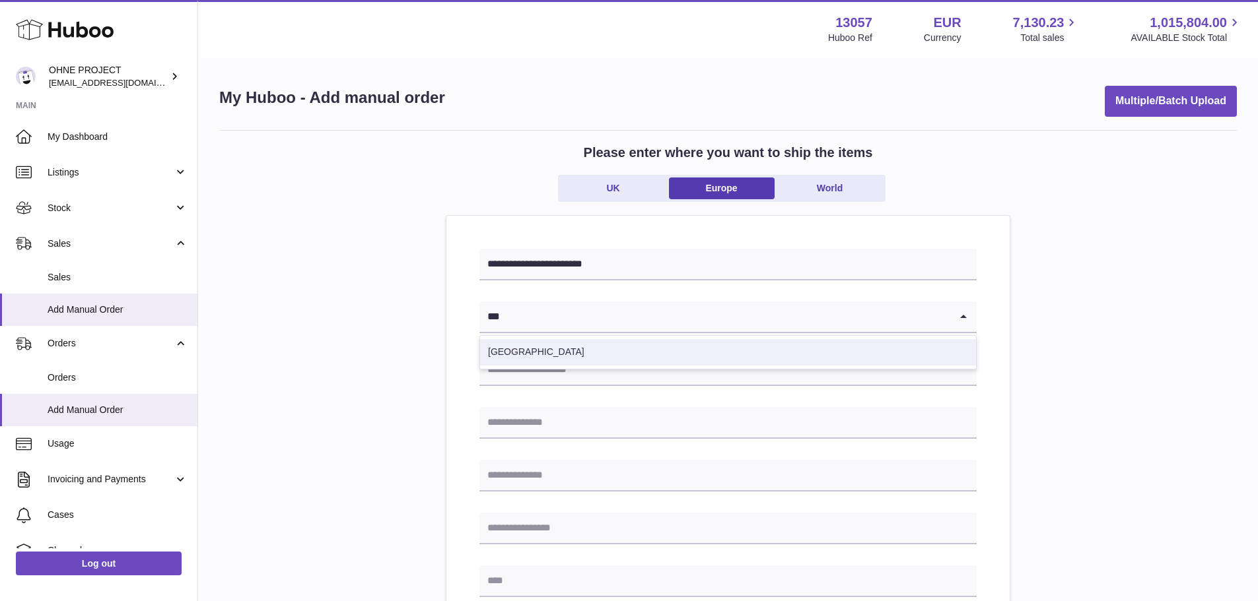
click at [666, 355] on li "Spain" at bounding box center [728, 352] width 496 height 26
type input "***"
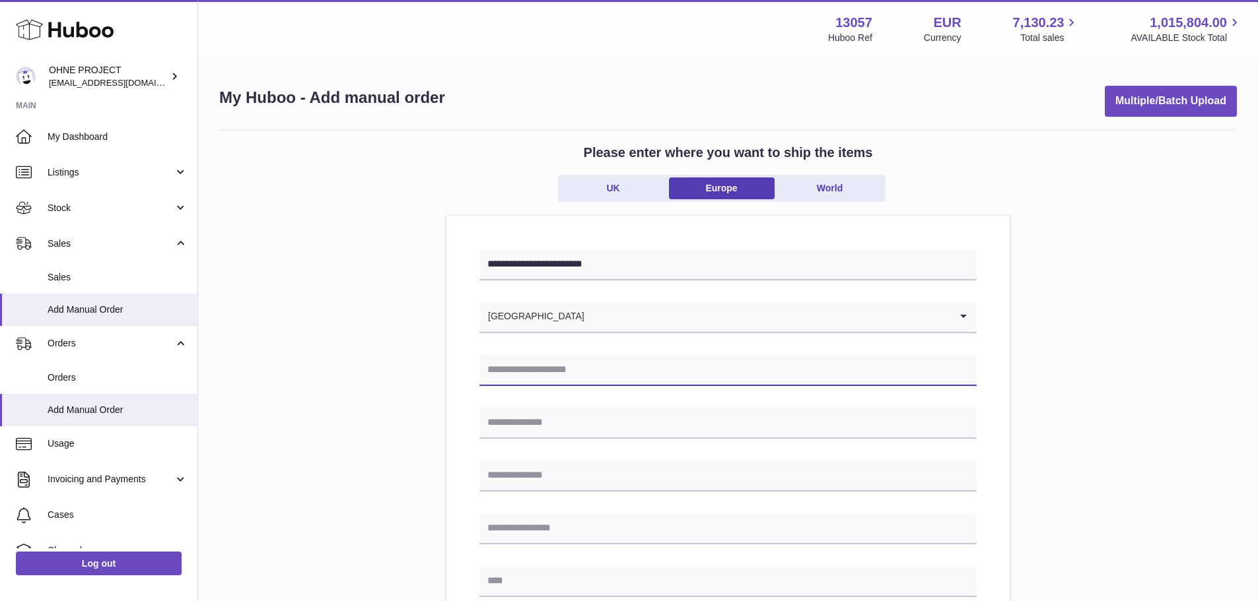
click at [671, 367] on input "text" at bounding box center [727, 371] width 497 height 32
type input "**********"
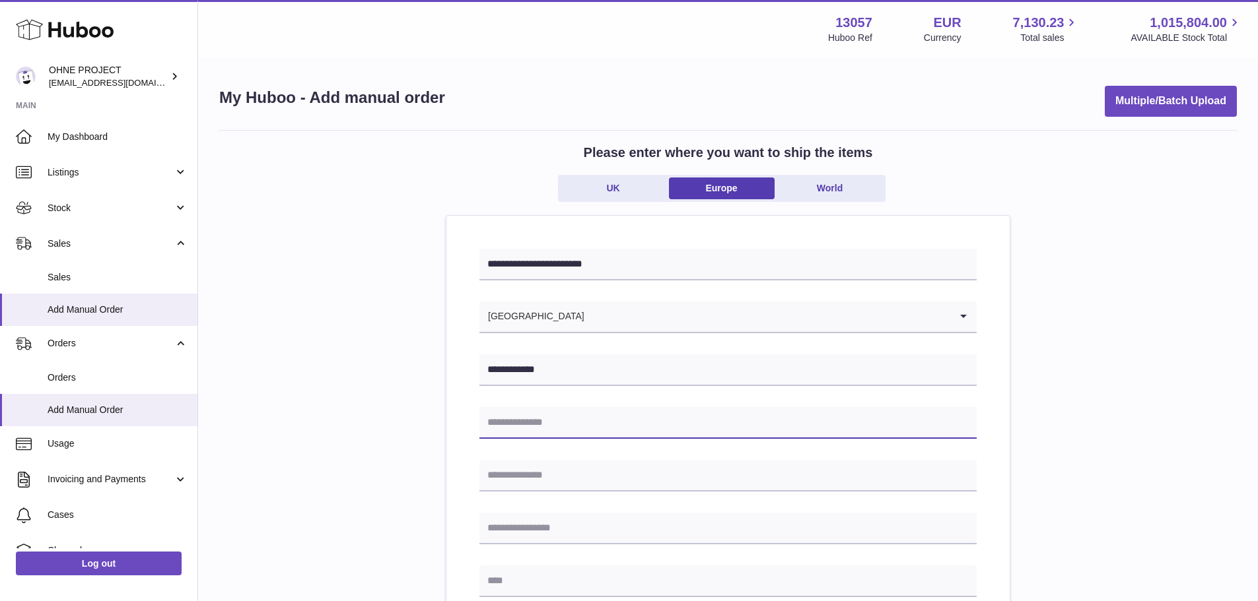
click at [564, 422] on input "text" at bounding box center [727, 423] width 497 height 32
type input "**********"
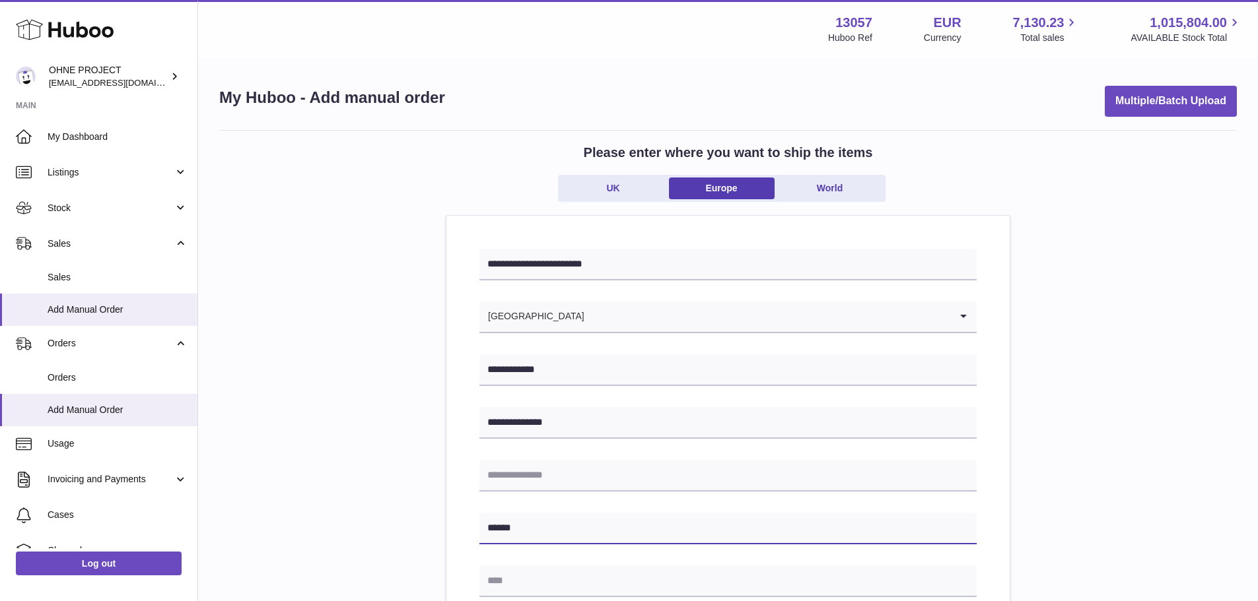
type input "******"
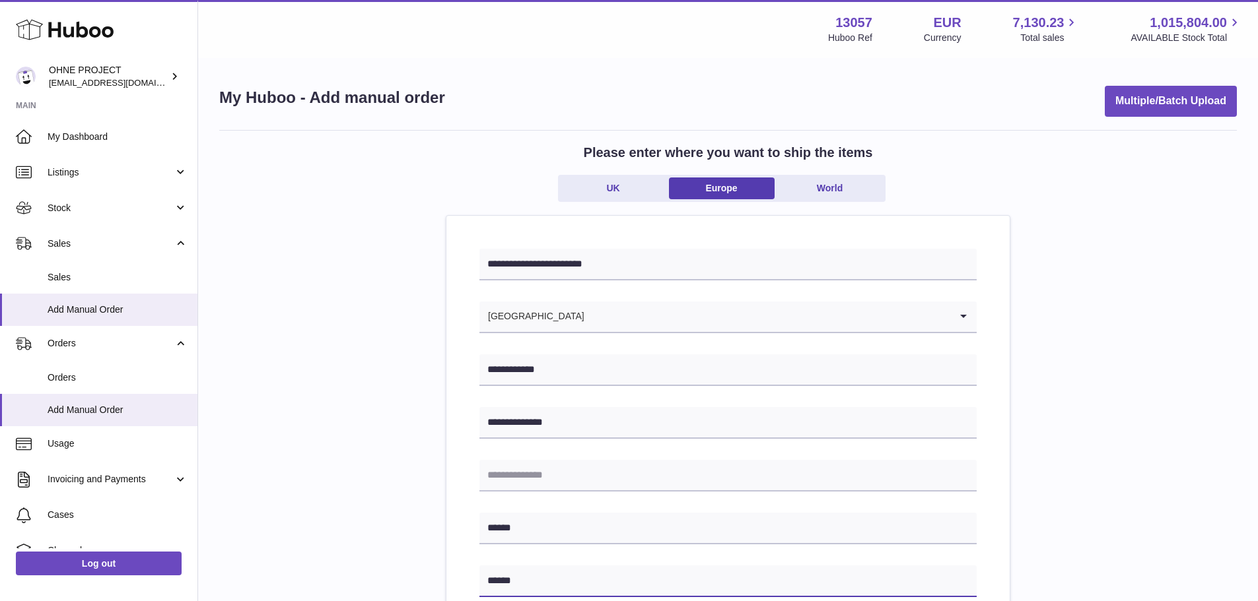
type input "******"
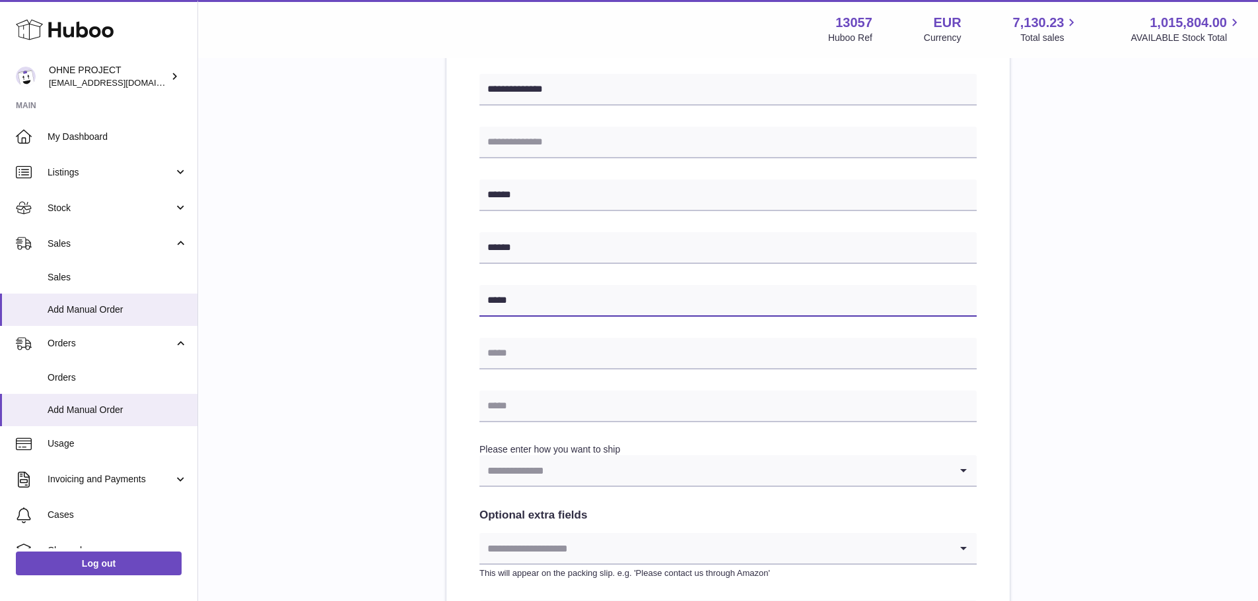
type input "*****"
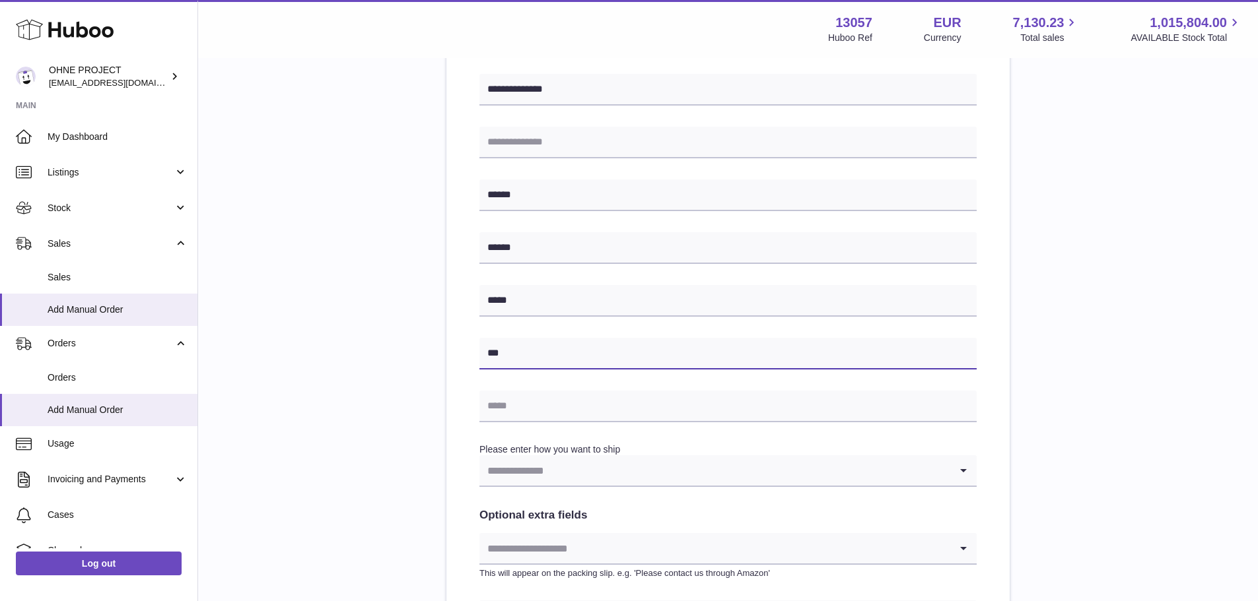
type input "*********"
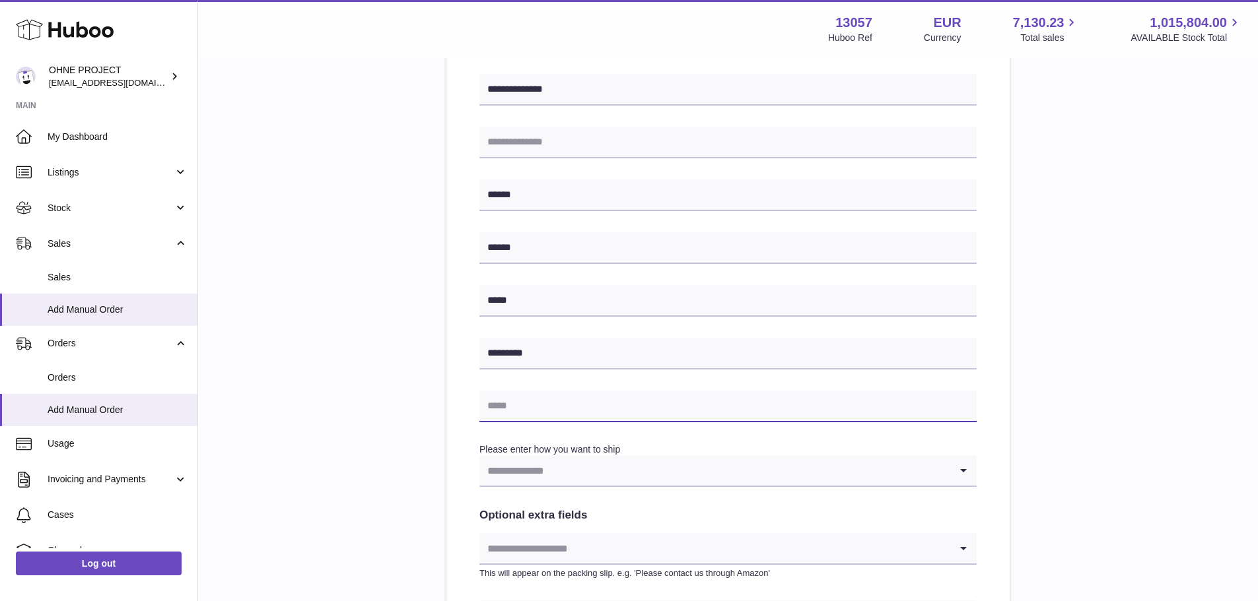
click at [556, 403] on input "text" at bounding box center [727, 407] width 497 height 32
type input "**********"
click at [559, 463] on input "Search for option" at bounding box center [714, 471] width 471 height 30
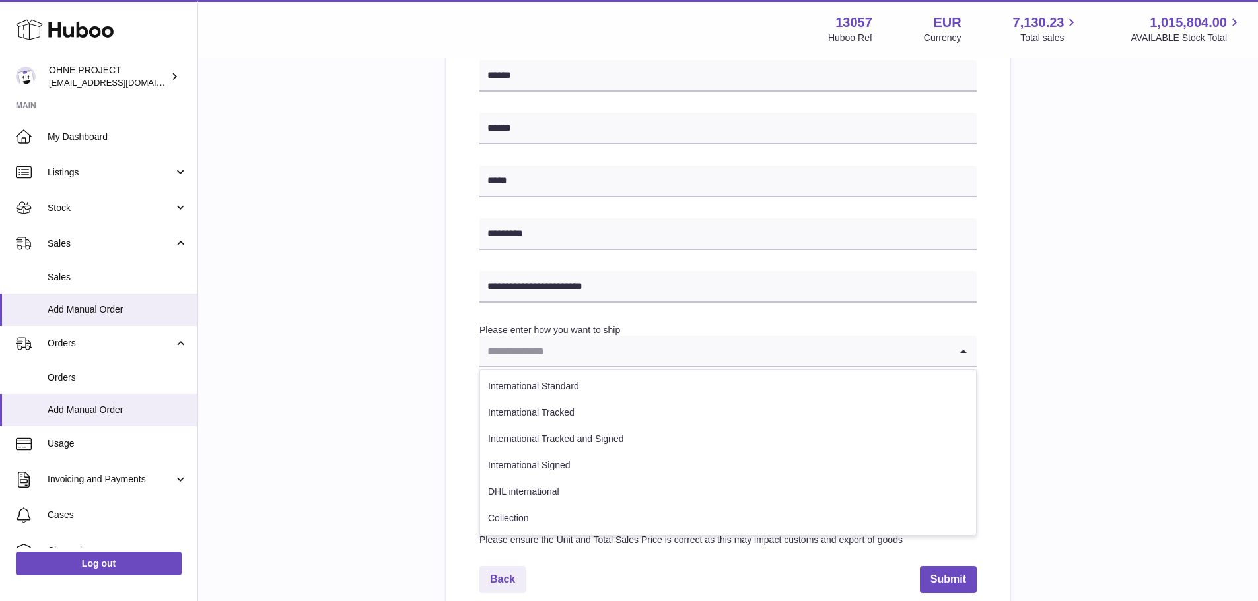
scroll to position [582, 0]
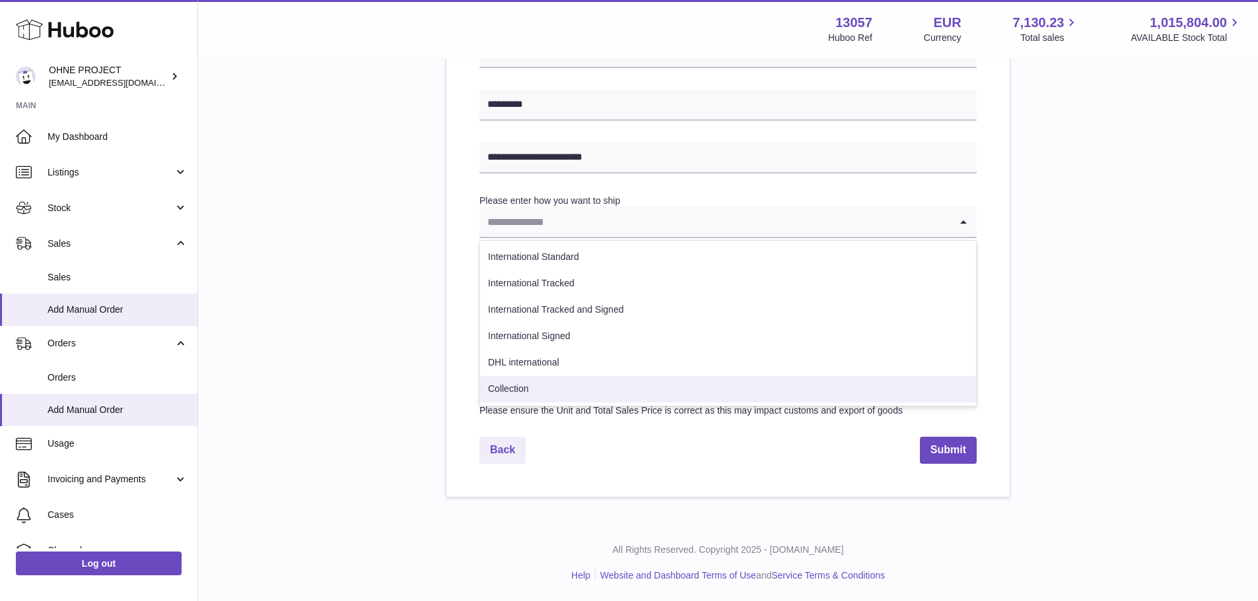
click at [543, 388] on li "Collection" at bounding box center [728, 389] width 496 height 26
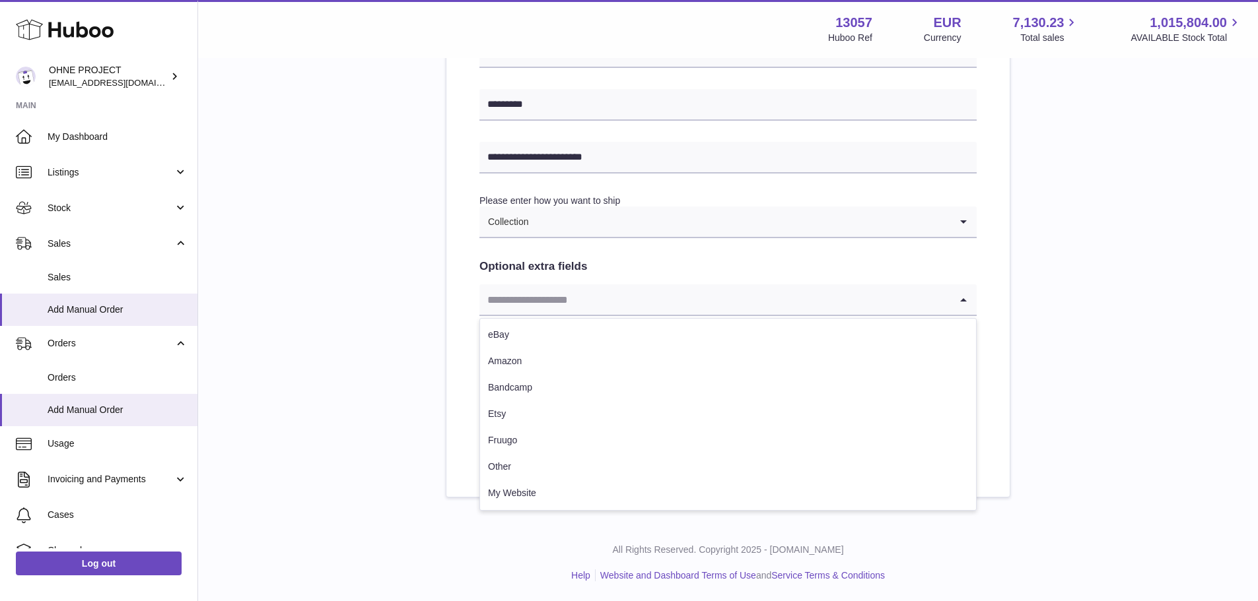
click at [541, 305] on input "Search for option" at bounding box center [714, 300] width 471 height 30
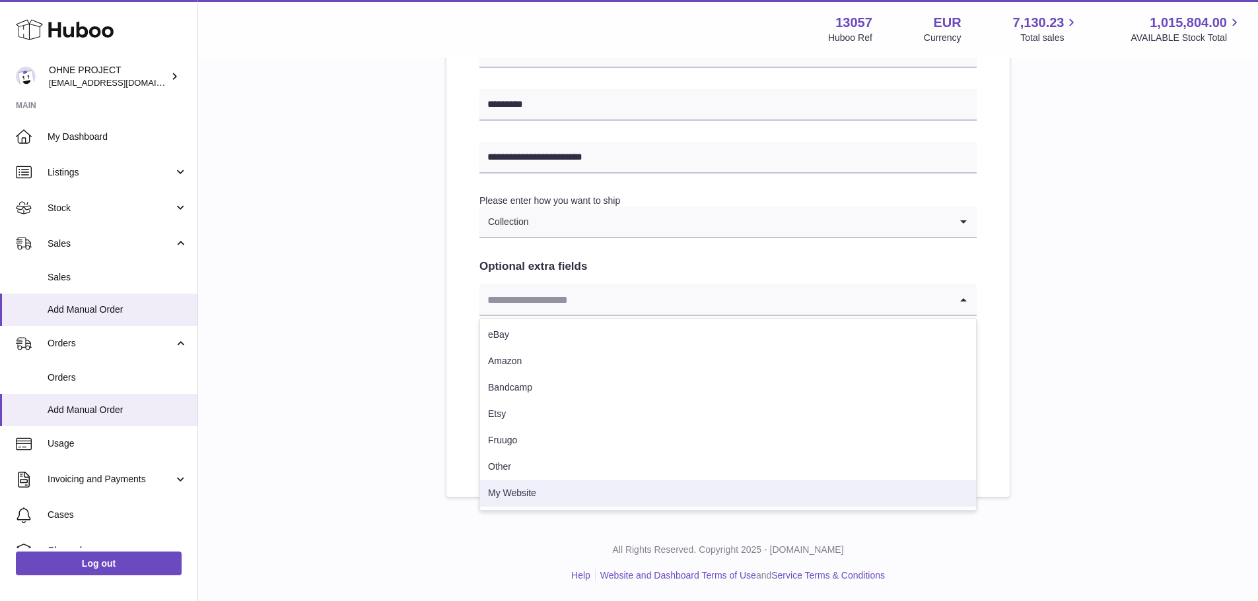
click at [538, 498] on li "My Website" at bounding box center [728, 494] width 496 height 26
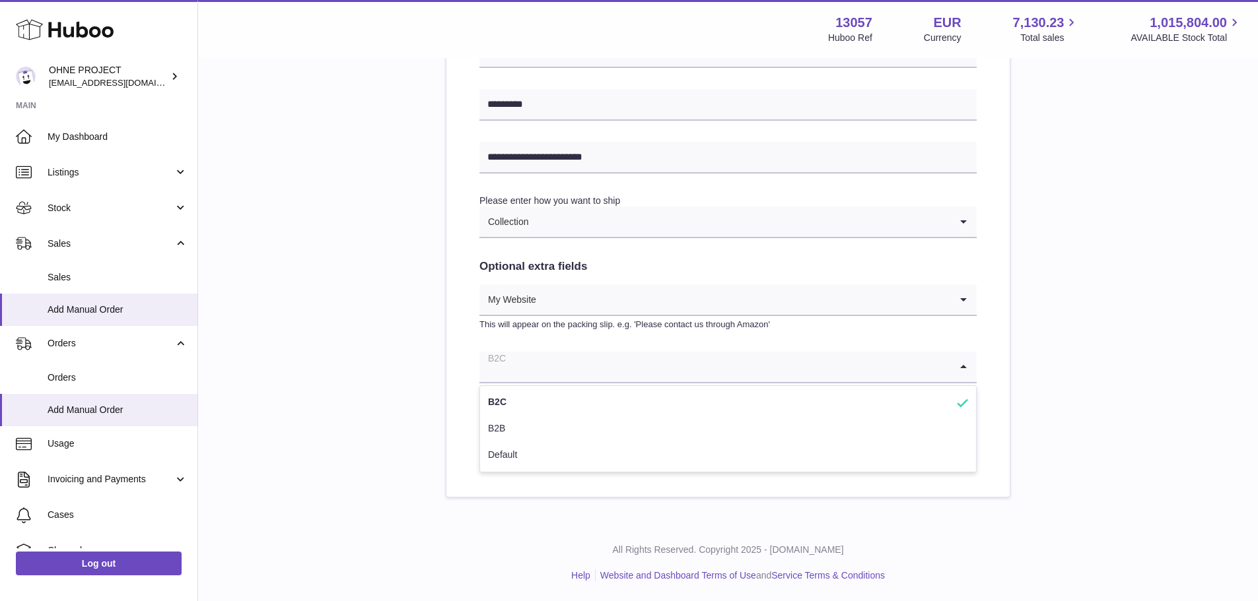
click at [531, 359] on input "Search for option" at bounding box center [714, 367] width 471 height 30
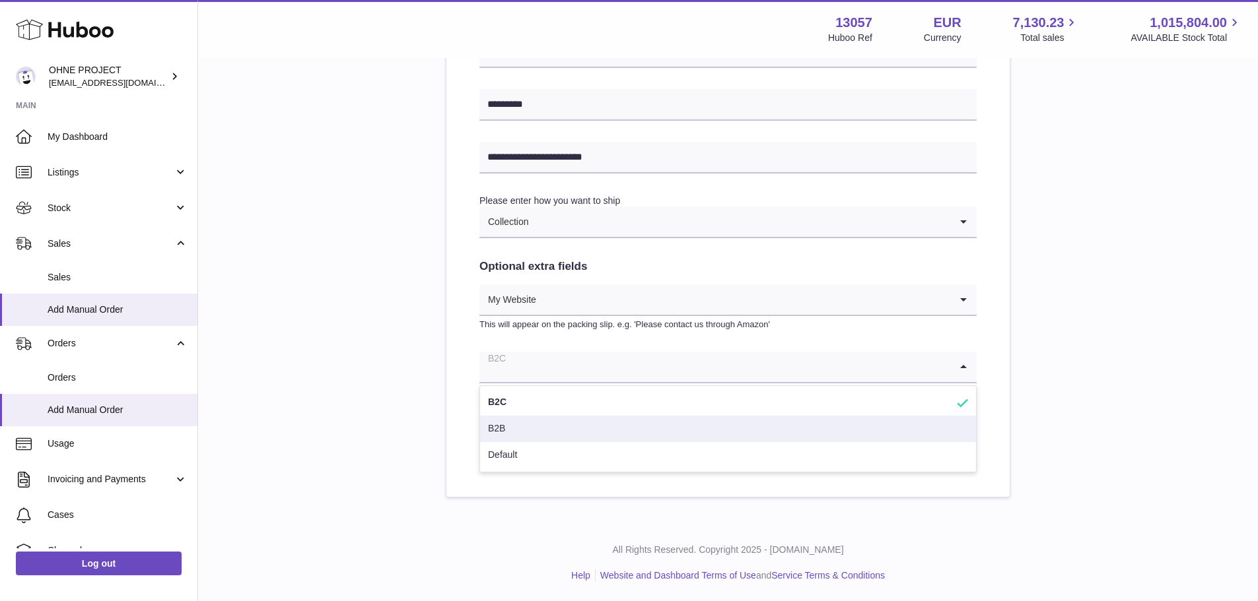
click at [524, 427] on li "B2B" at bounding box center [728, 429] width 496 height 26
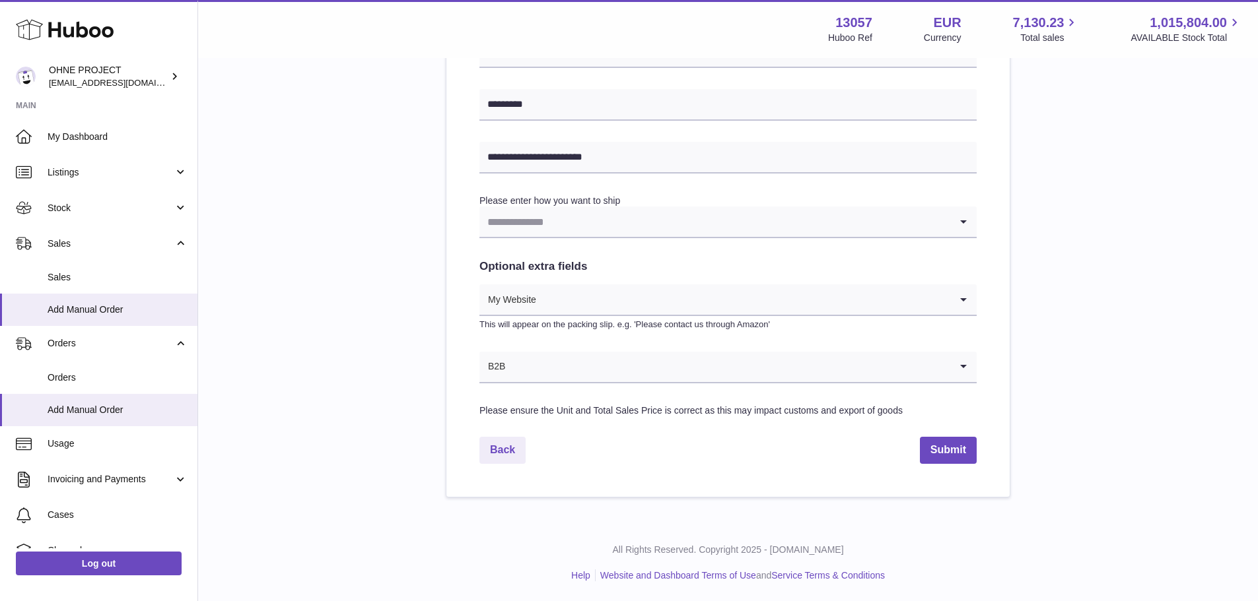
click at [572, 230] on input "Search for option" at bounding box center [714, 222] width 471 height 30
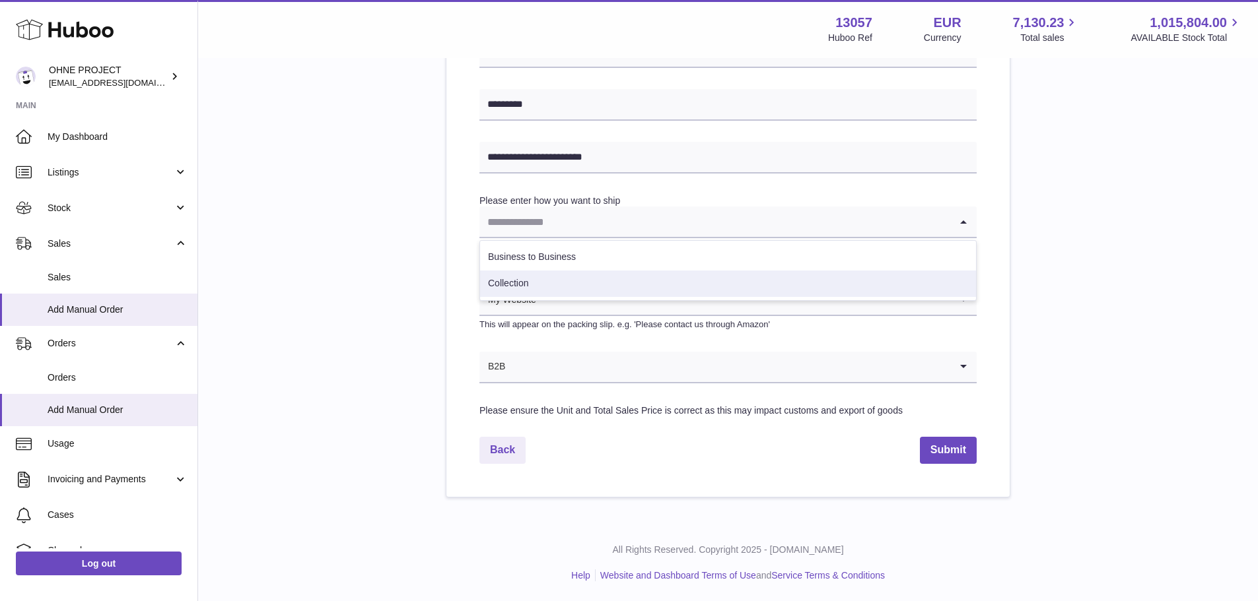
click at [558, 282] on li "Collection" at bounding box center [728, 284] width 496 height 26
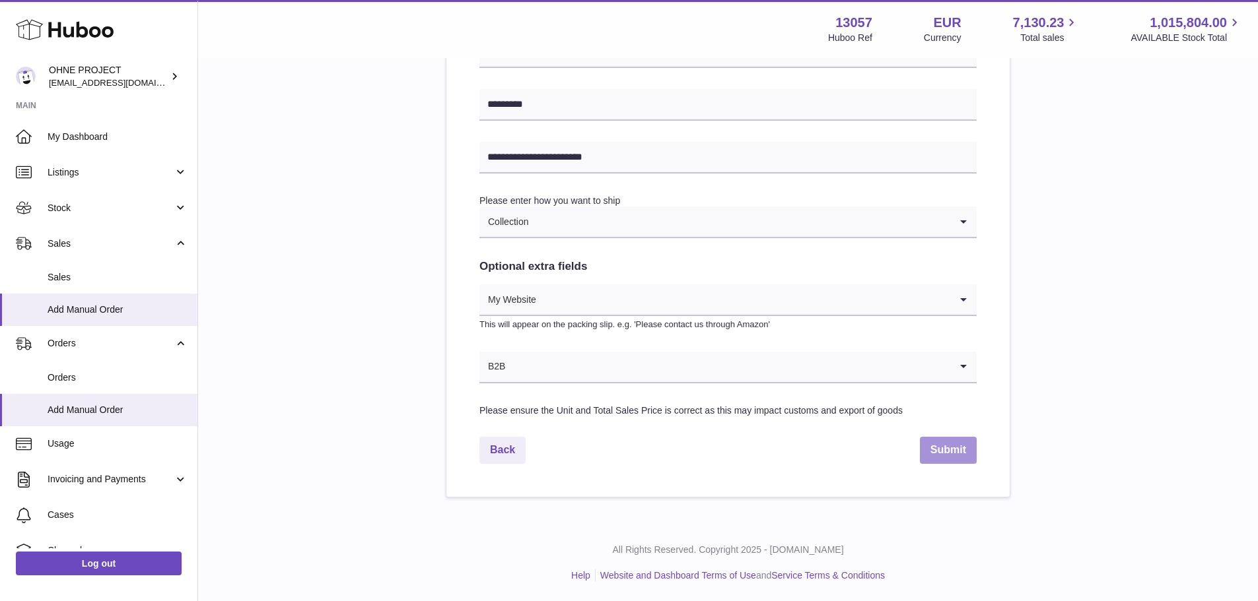
click at [947, 449] on button "Submit" at bounding box center [948, 450] width 57 height 27
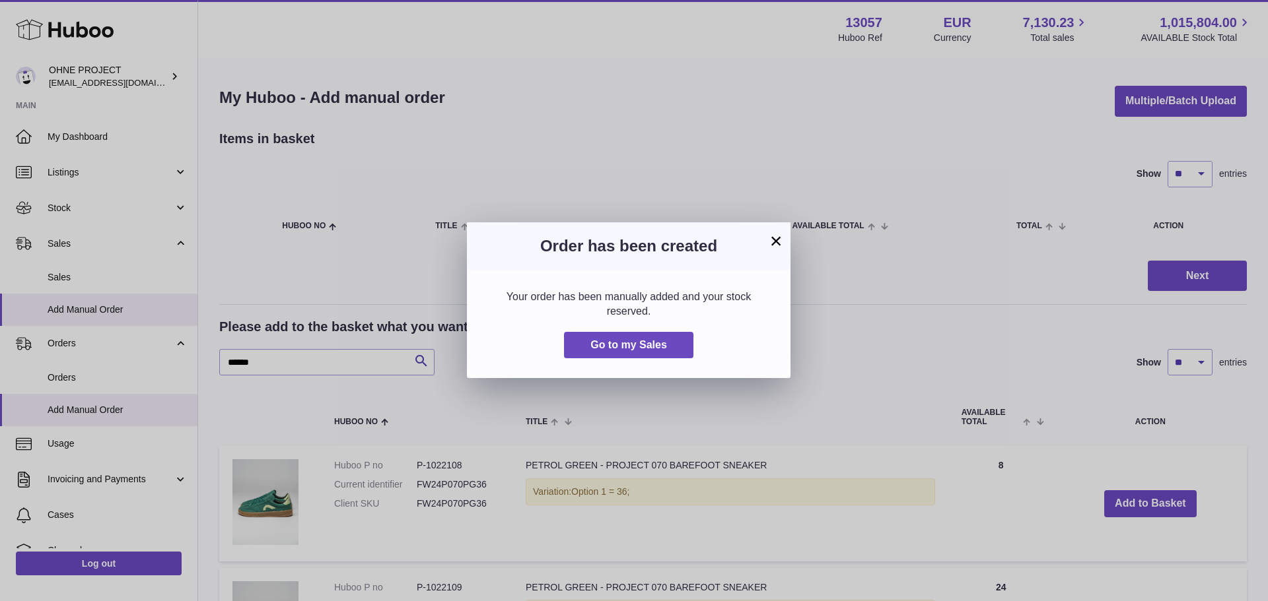
click at [763, 237] on h3 "Order has been created" at bounding box center [629, 246] width 284 height 21
click at [773, 240] on button "×" at bounding box center [776, 241] width 16 height 16
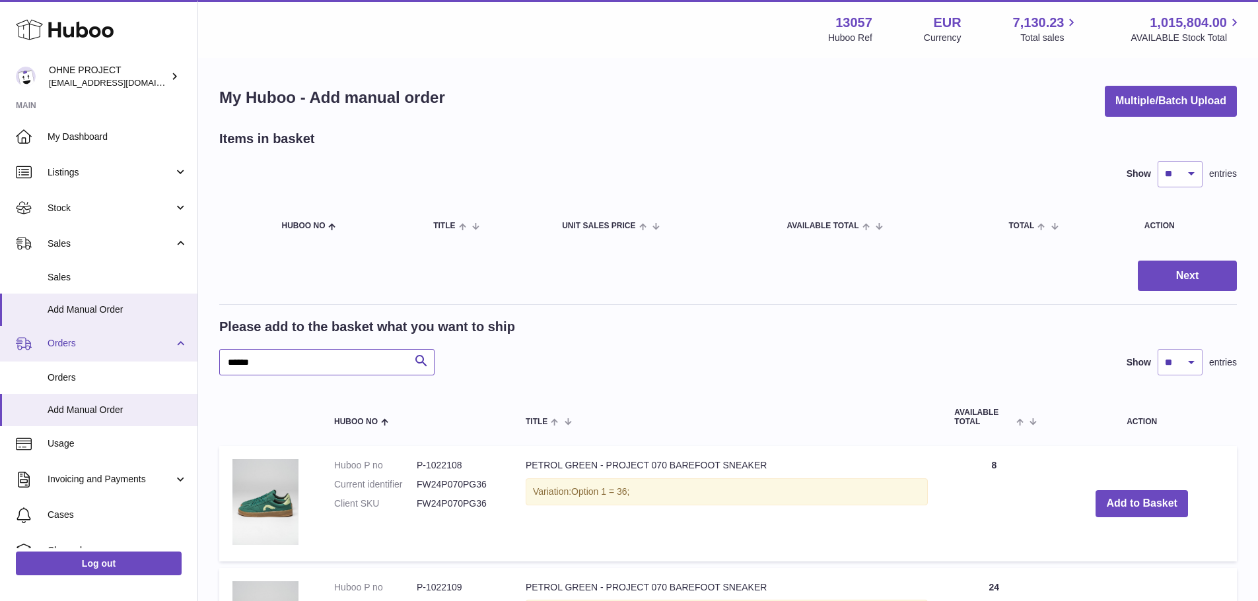
drag, startPoint x: 308, startPoint y: 357, endPoint x: 137, endPoint y: 357, distance: 171.7
drag, startPoint x: 267, startPoint y: 362, endPoint x: 112, endPoint y: 357, distance: 155.9
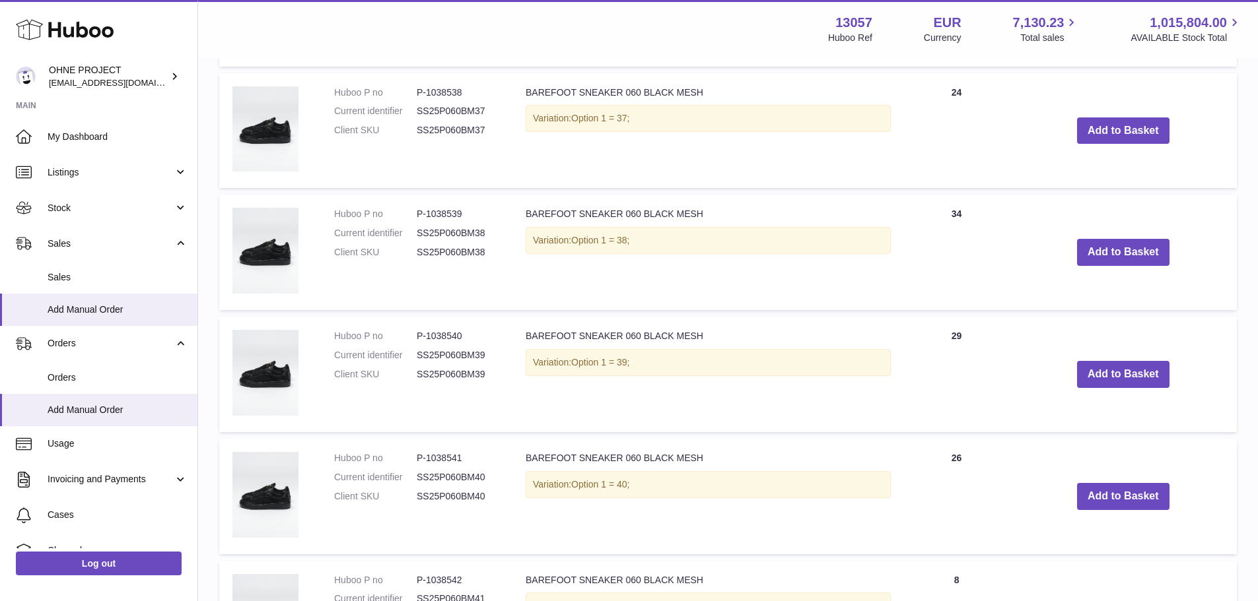
scroll to position [462, 0]
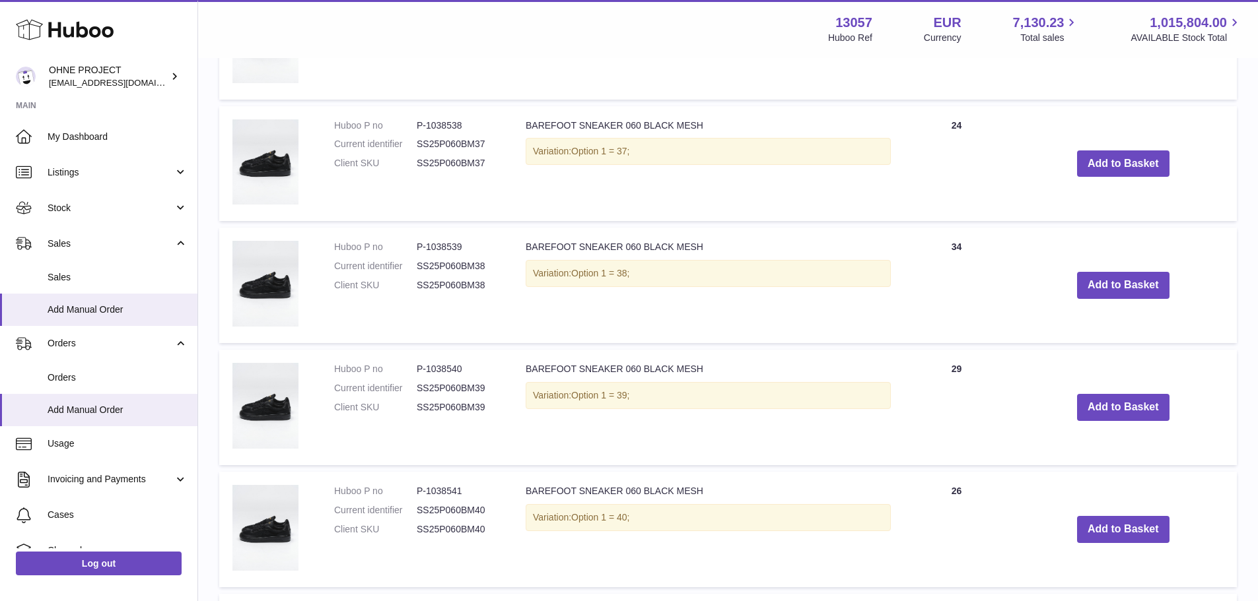
type input "*********"
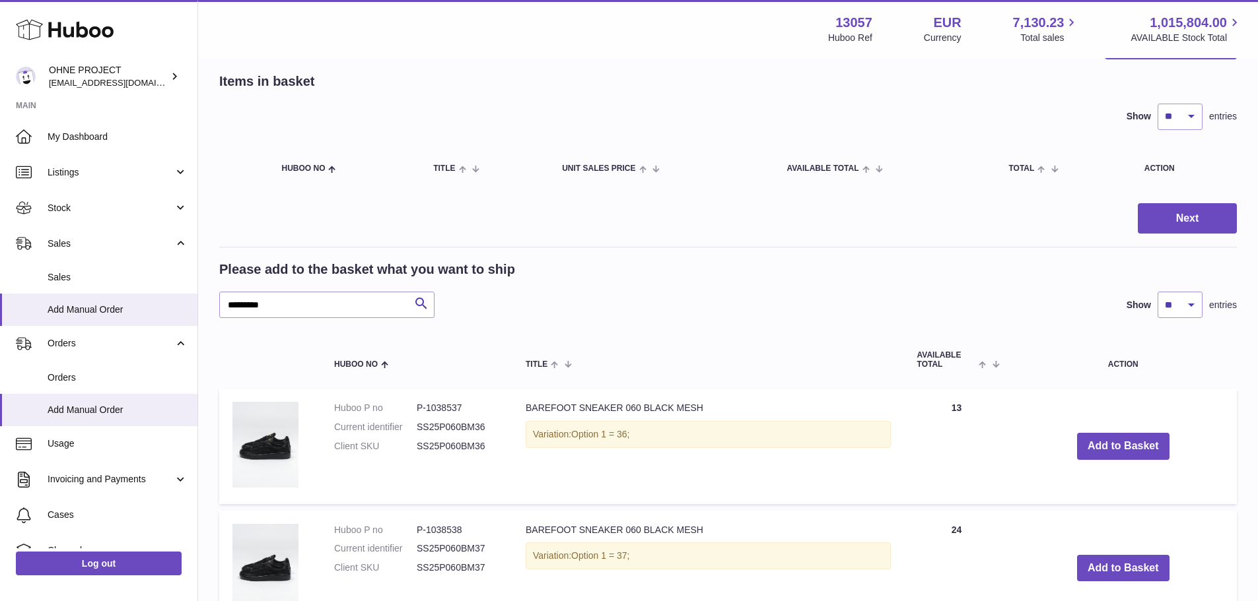
scroll to position [0, 0]
